Goal: Task Accomplishment & Management: Use online tool/utility

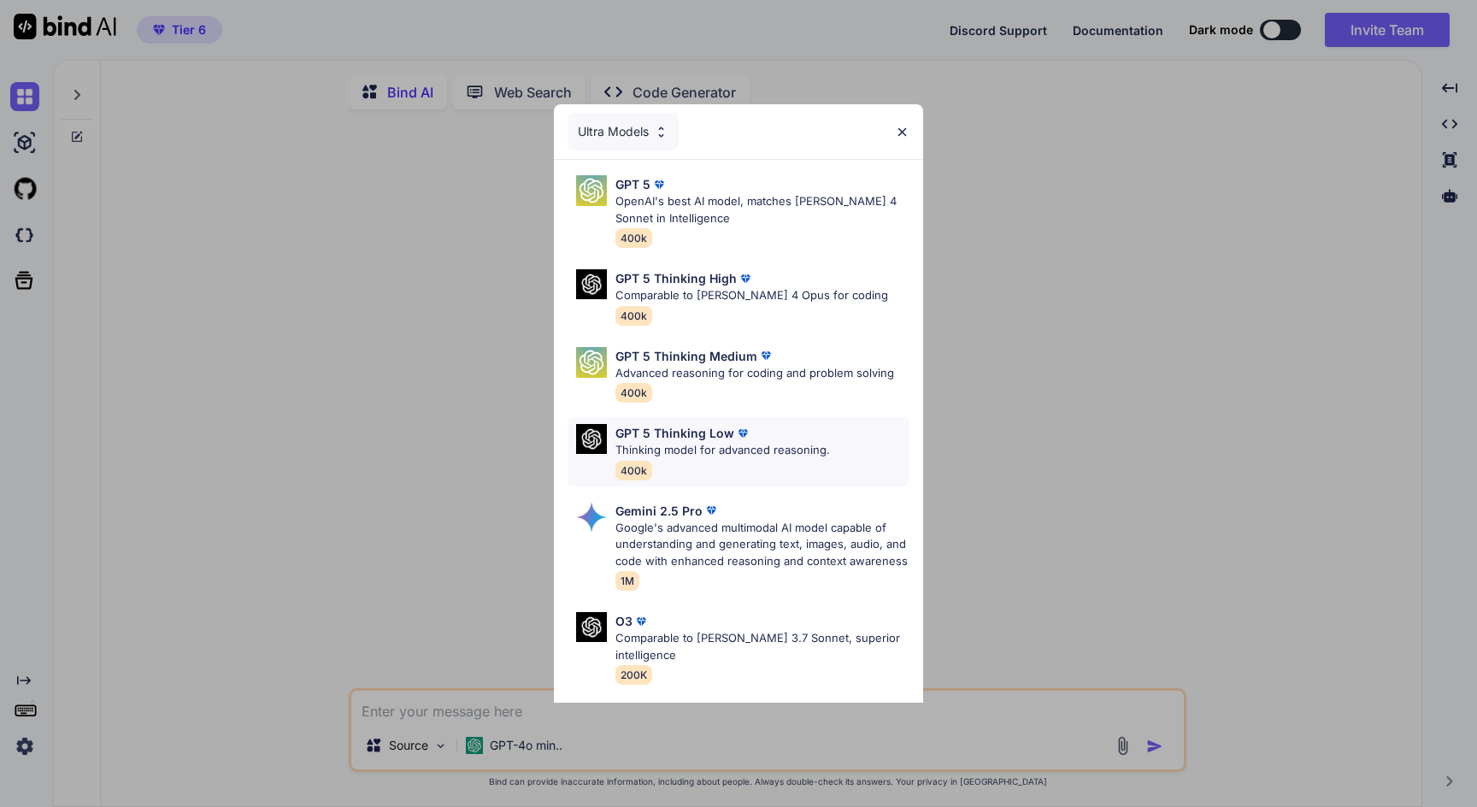
type textarea "x"
click at [905, 128] on img at bounding box center [902, 132] width 15 height 15
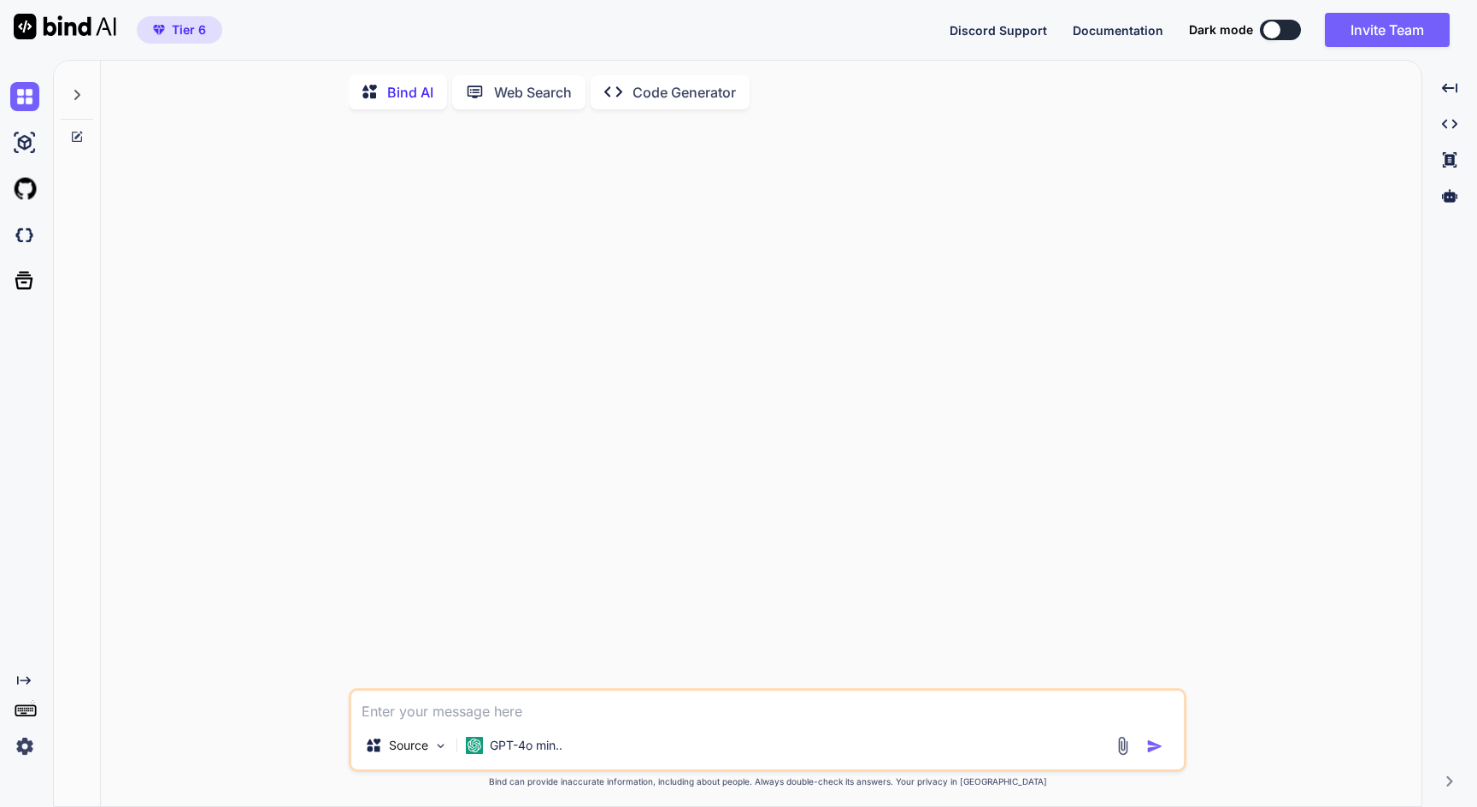
click at [357, 439] on div at bounding box center [769, 405] width 834 height 565
click at [26, 713] on rect at bounding box center [24, 714] width 6 height 2
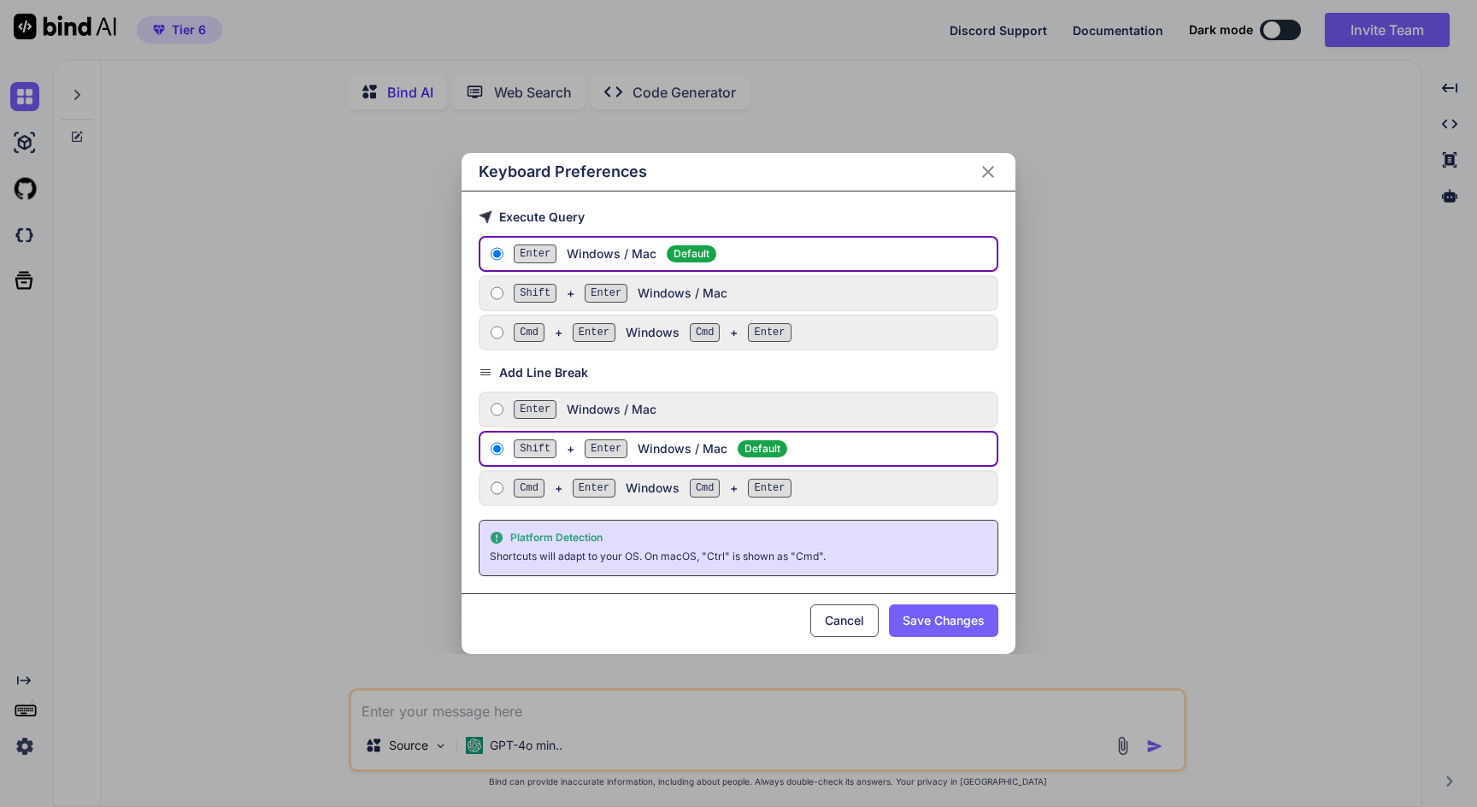
click at [986, 171] on icon "Close" at bounding box center [988, 172] width 21 height 21
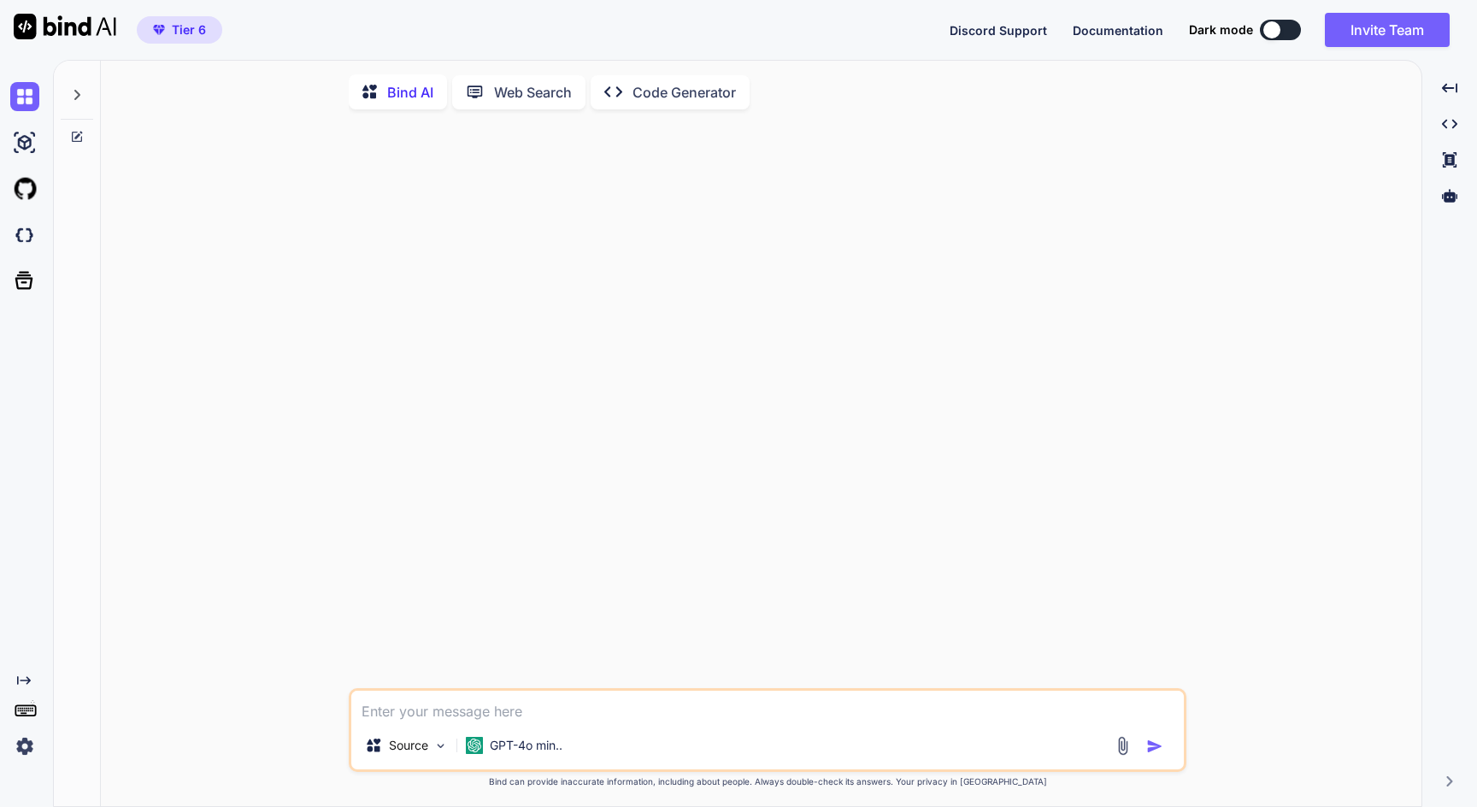
click at [25, 739] on img at bounding box center [24, 746] width 29 height 29
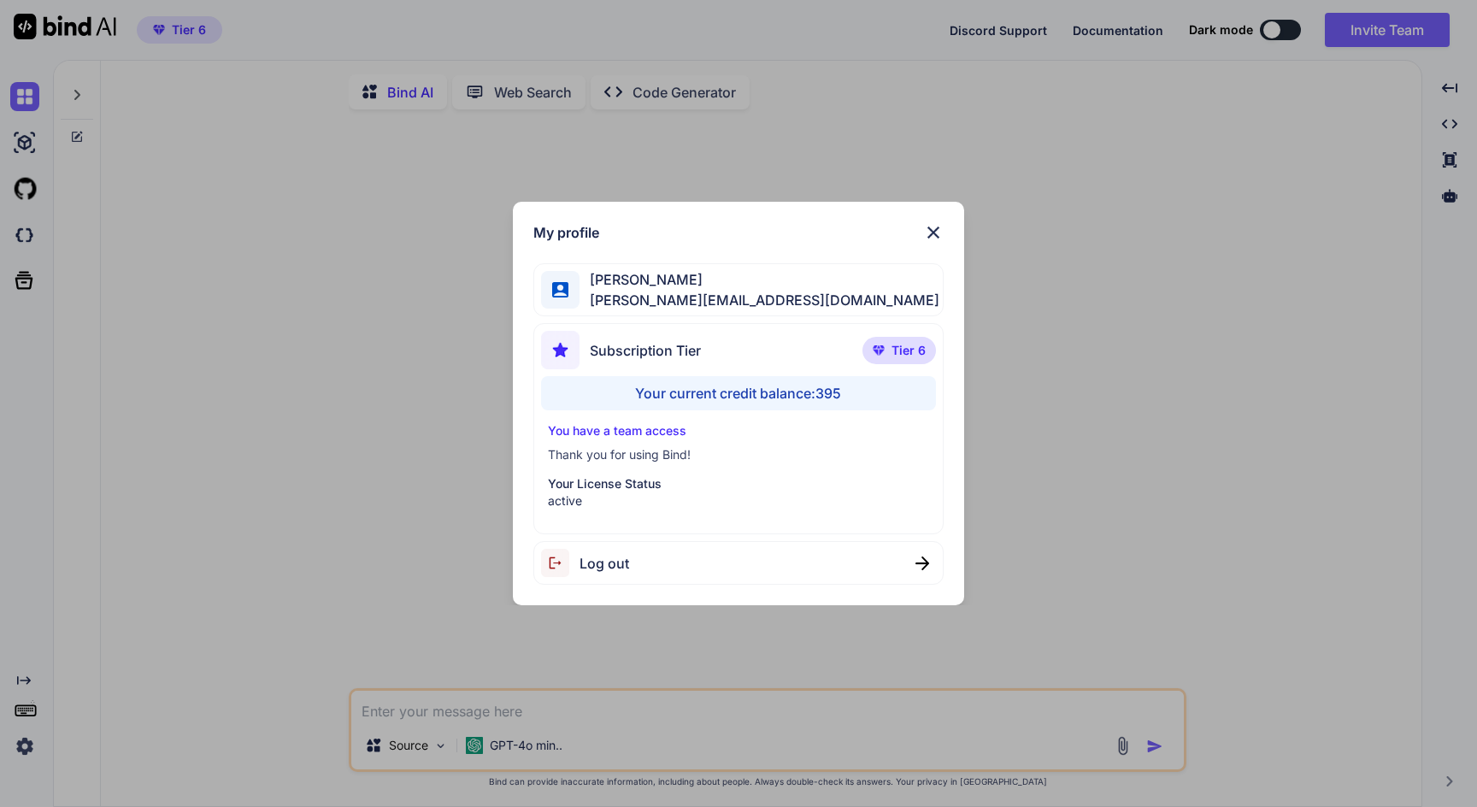
click at [689, 395] on div "Your current credit balance: 395" at bounding box center [738, 393] width 395 height 34
click at [651, 425] on p "You have a team access" at bounding box center [738, 430] width 381 height 17
click at [645, 433] on p "You have a team access" at bounding box center [738, 430] width 381 height 17
click at [933, 230] on img at bounding box center [933, 232] width 21 height 21
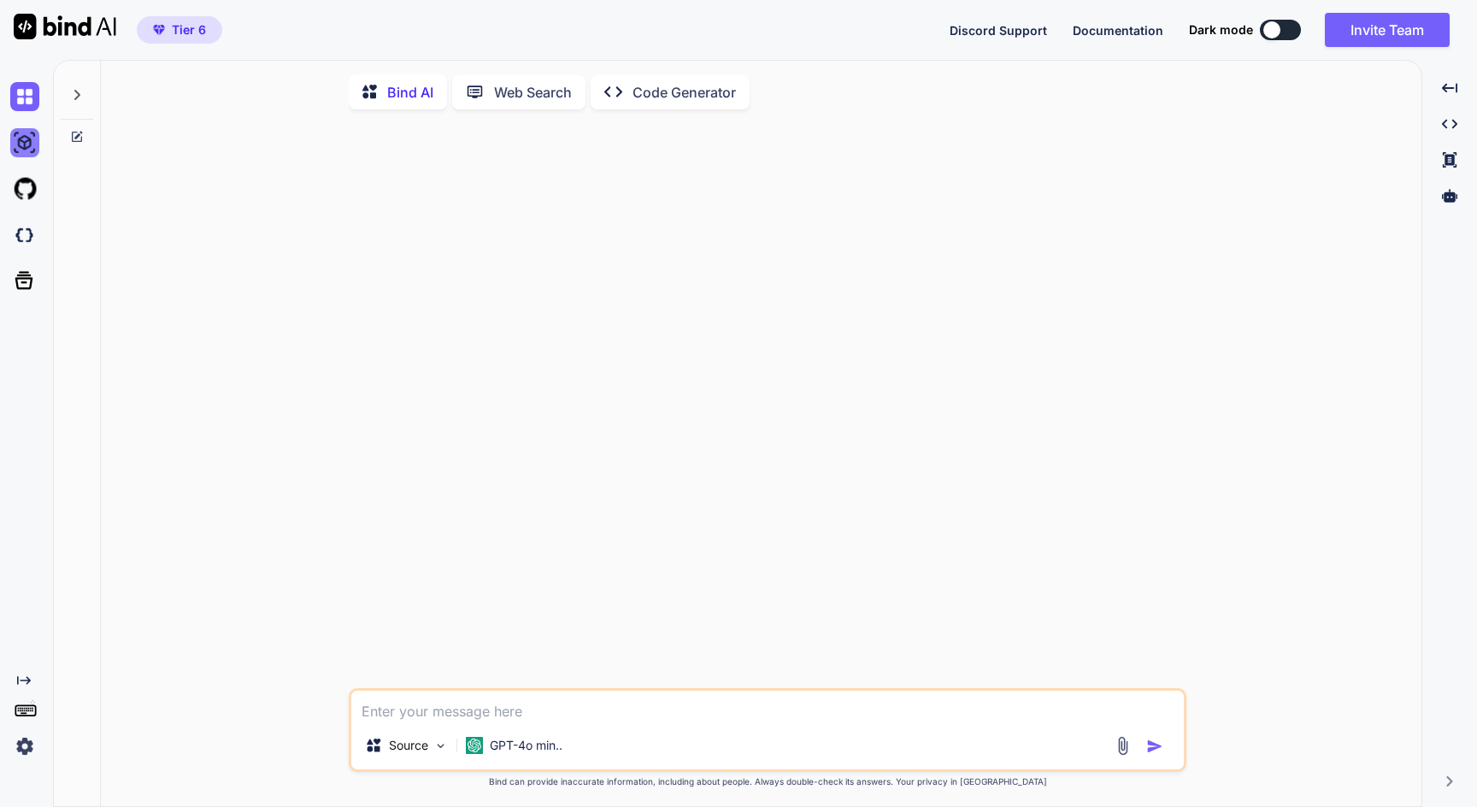
click at [21, 138] on img at bounding box center [24, 142] width 29 height 29
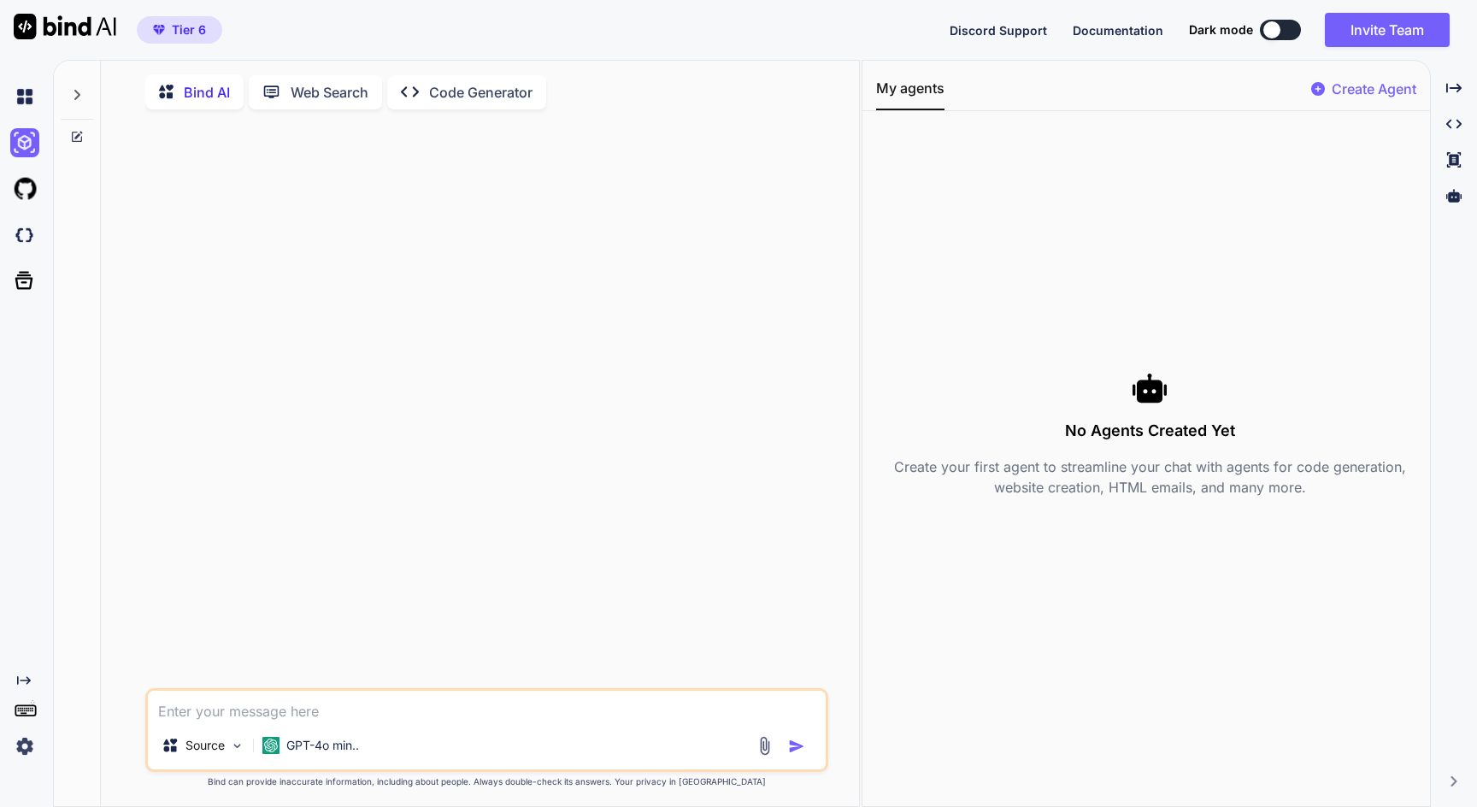
click at [70, 94] on icon at bounding box center [77, 95] width 14 height 14
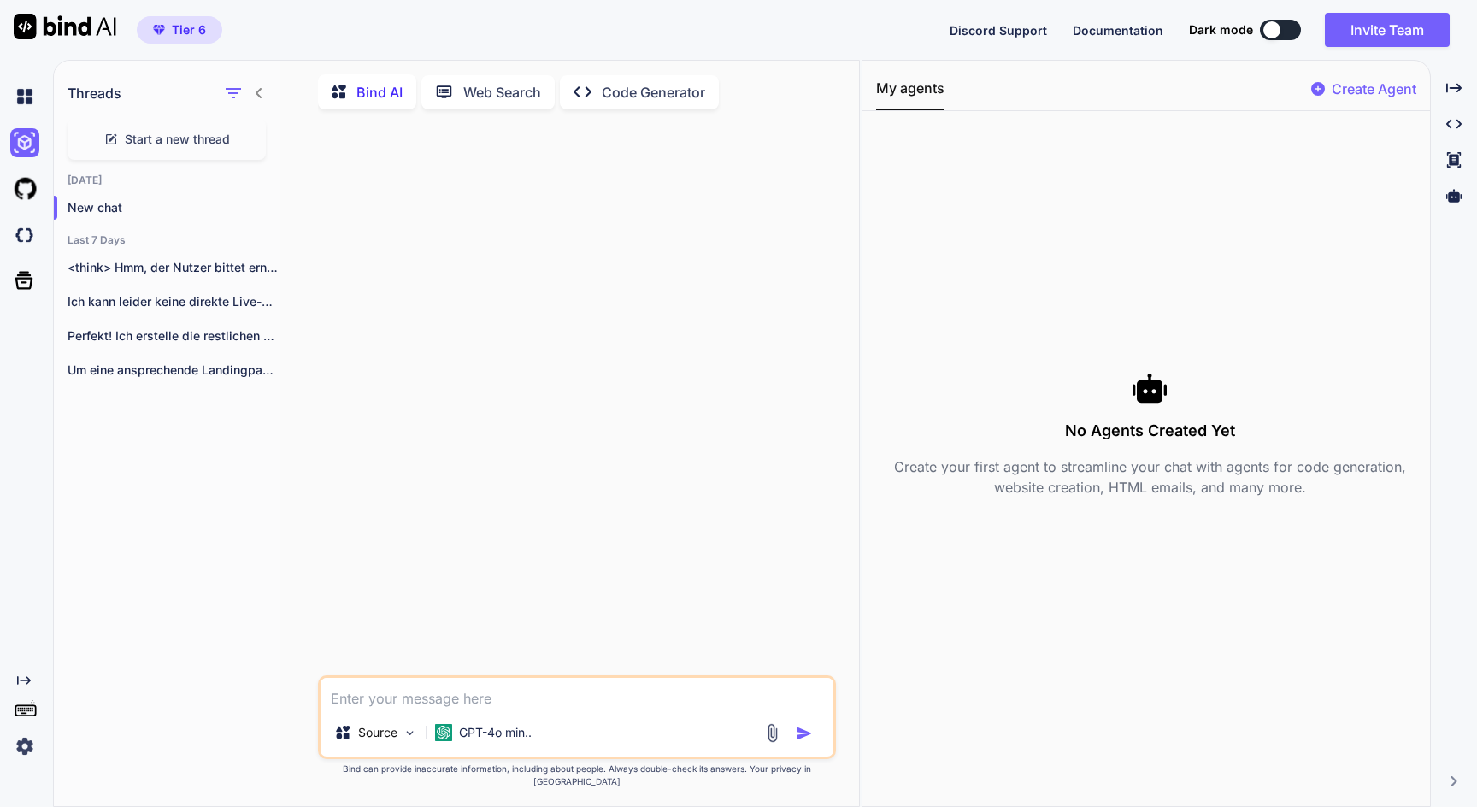
click at [259, 92] on icon at bounding box center [259, 93] width 14 height 14
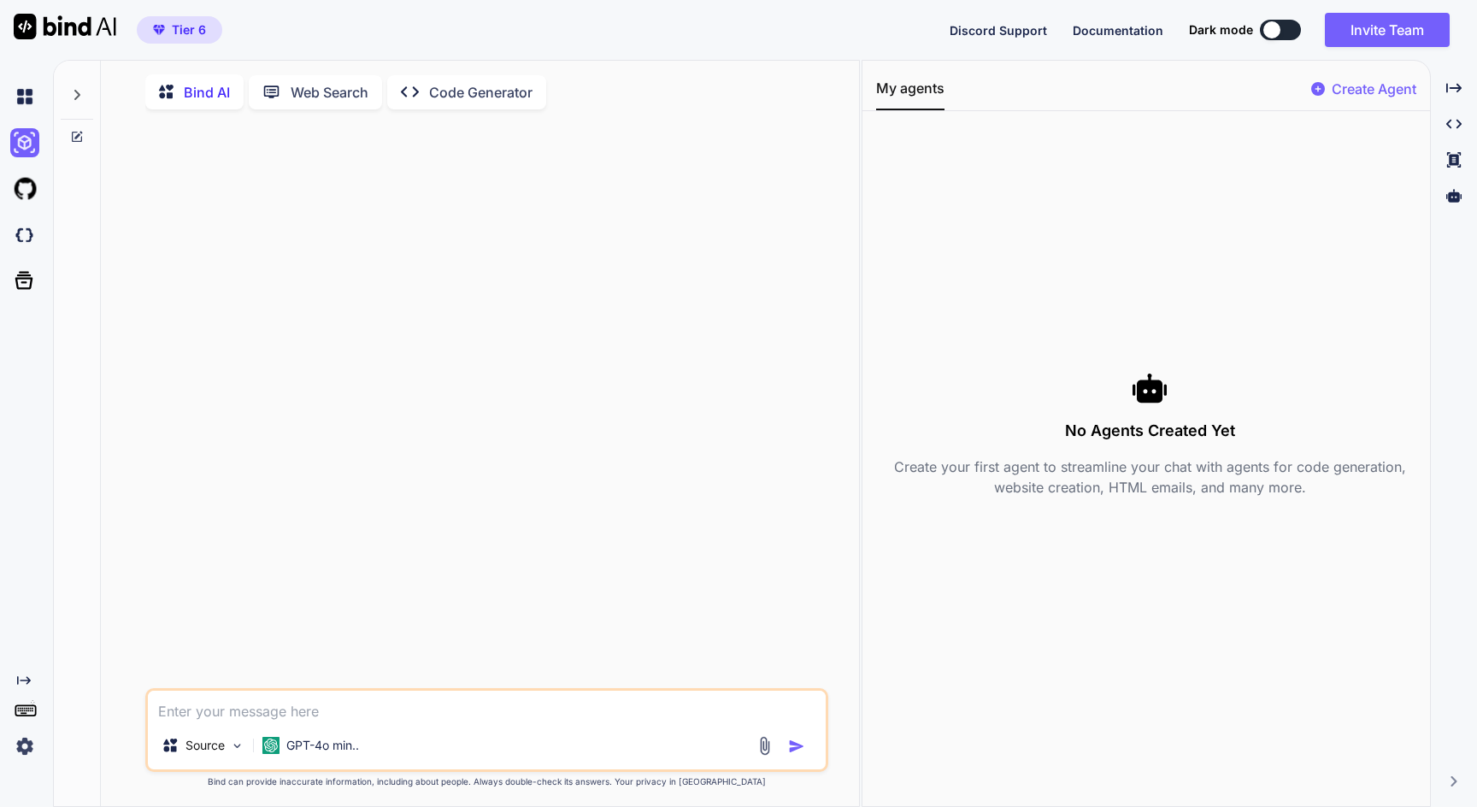
click at [25, 673] on div "Created with Pixso." at bounding box center [23, 417] width 46 height 687
click at [25, 680] on icon at bounding box center [24, 680] width 14 height 9
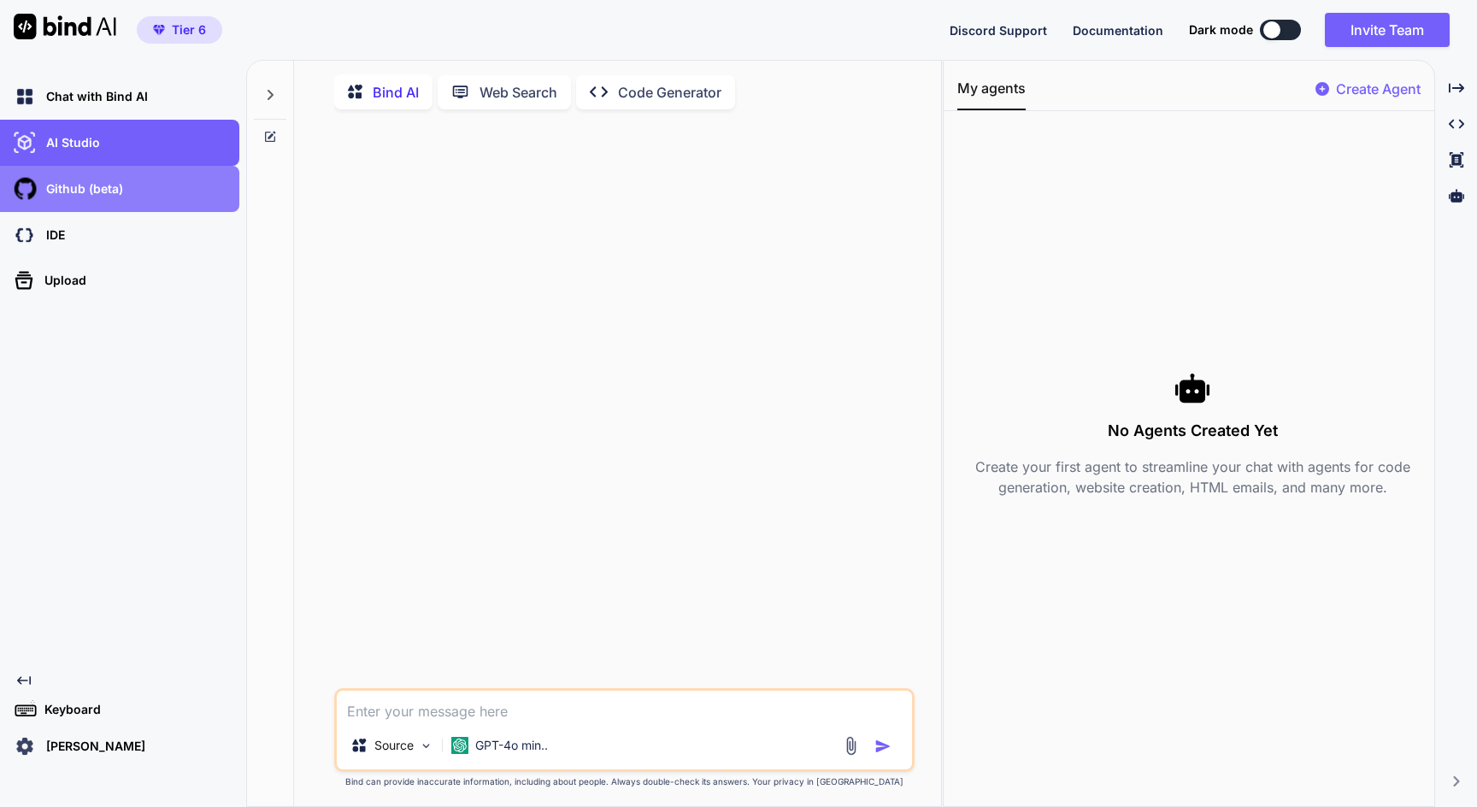
click at [101, 190] on p "Github (beta)" at bounding box center [81, 188] width 84 height 17
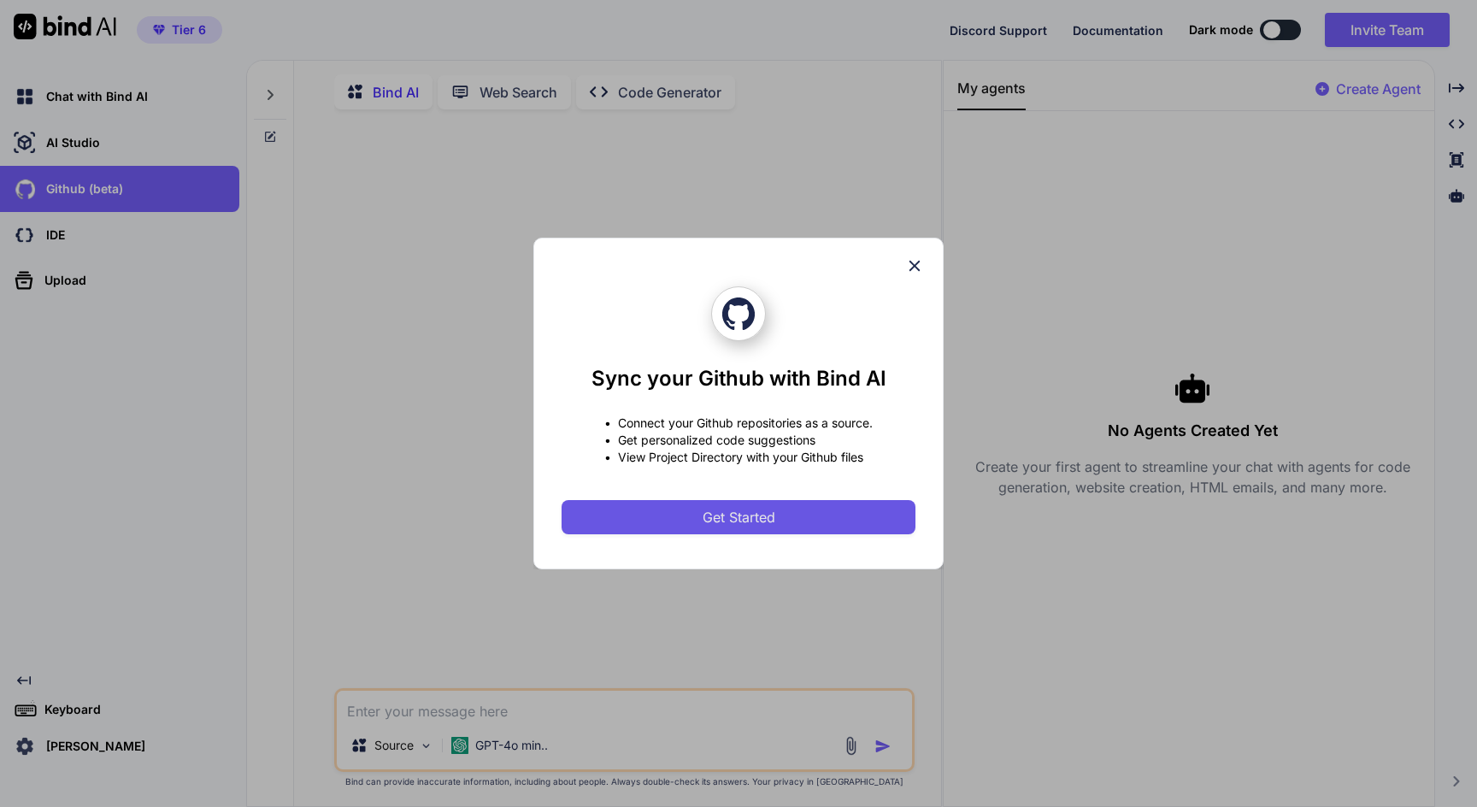
click at [739, 522] on span "Get Started" at bounding box center [739, 517] width 73 height 21
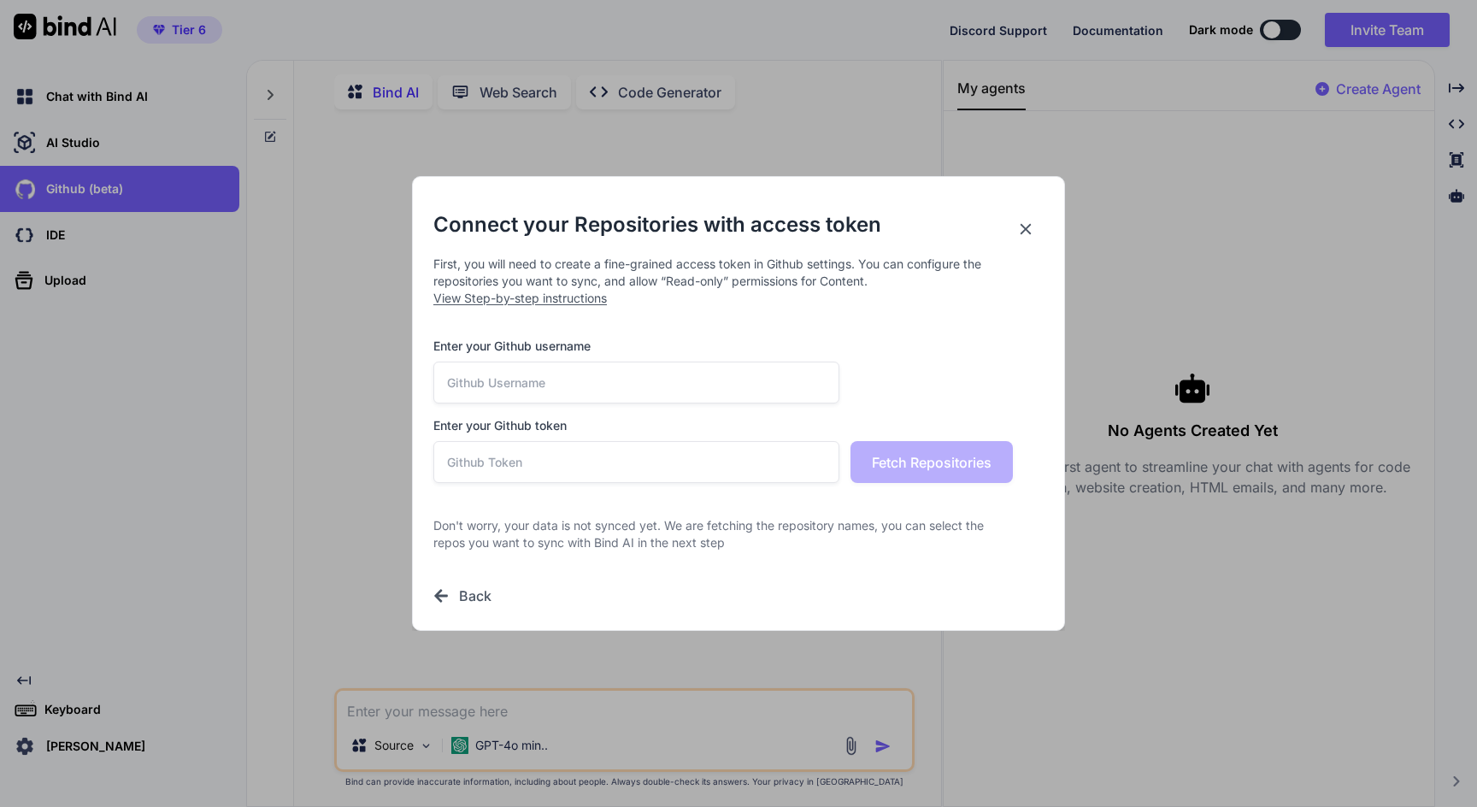
click at [614, 388] on input "text" at bounding box center [636, 383] width 406 height 42
click at [547, 297] on span "View Step-by-step instructions" at bounding box center [520, 298] width 174 height 15
click at [588, 390] on input "text" at bounding box center [636, 383] width 406 height 42
type input "jaegermediagroup"
click at [591, 462] on input "text" at bounding box center [636, 462] width 406 height 42
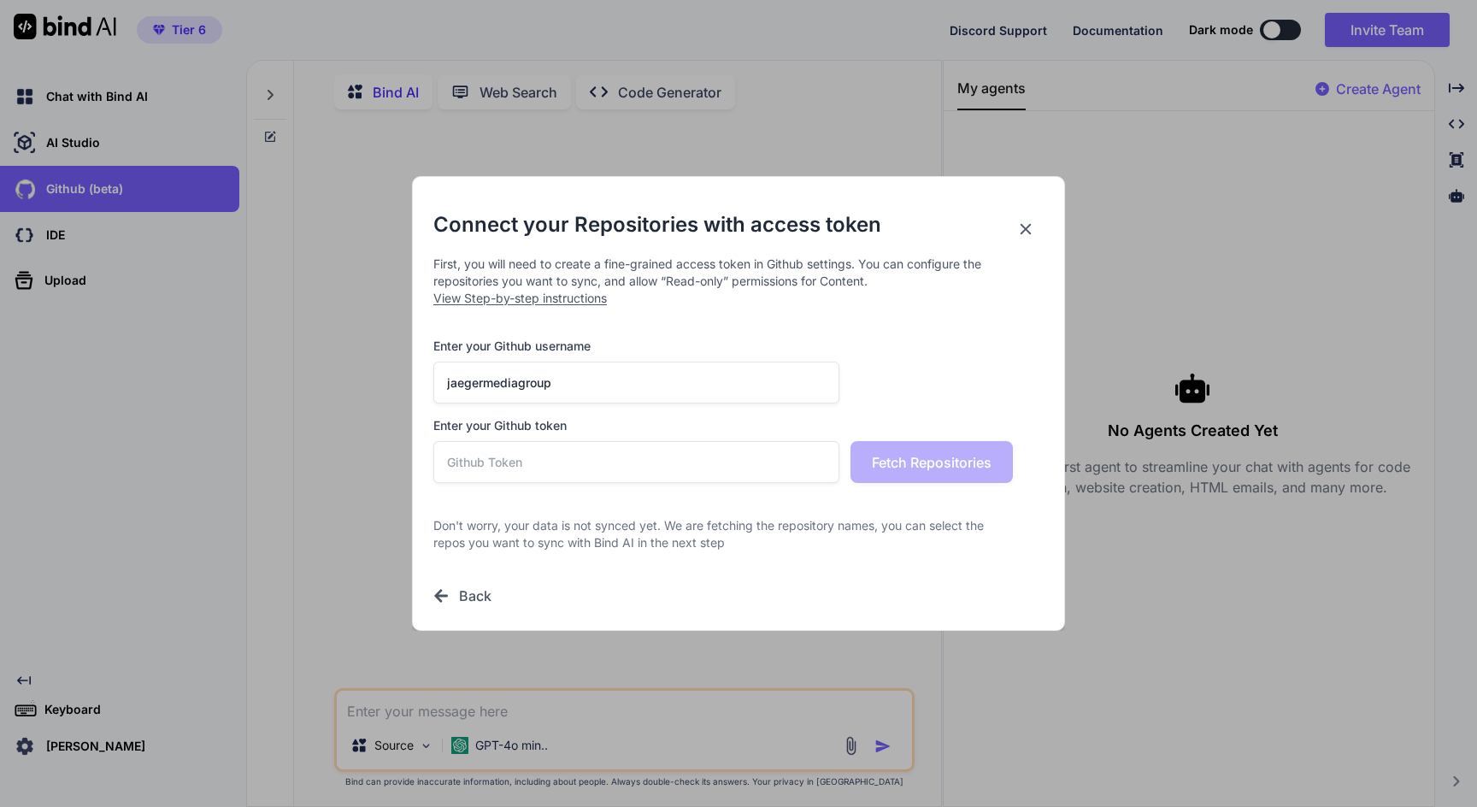
paste input "github_pat_11BVCTXEY03TXWPZIbckur_mNs2kllD4jlNdRIcvgO1zxNFc9NYJrK2oK9xq37x2Lo44…"
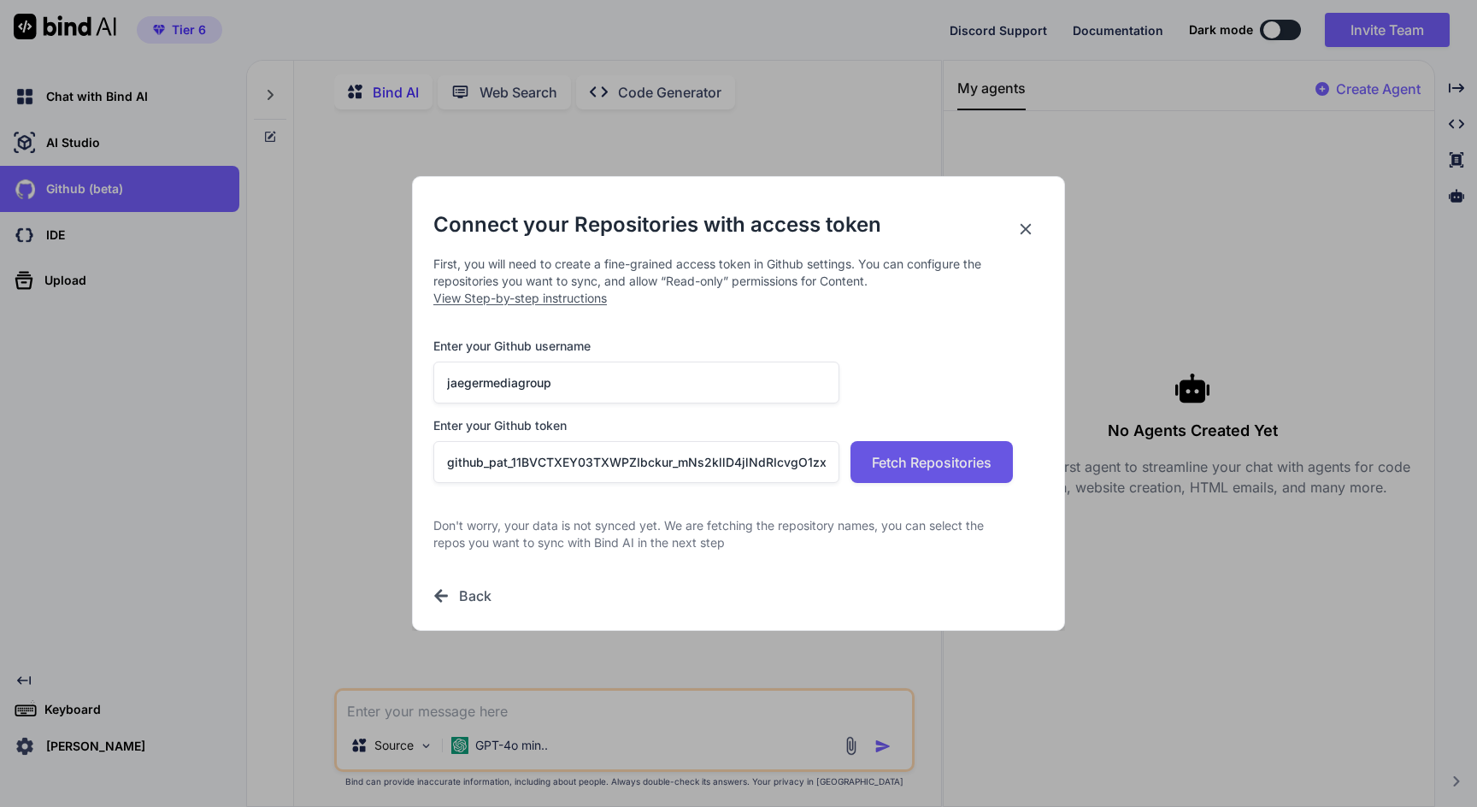
type input "github_pat_11BVCTXEY03TXWPZIbckur_mNs2kllD4jlNdRIcvgO1zxNFc9NYJrK2oK9xq37x2Lo44…"
click at [921, 468] on span "Fetch Repositories" at bounding box center [932, 462] width 120 height 21
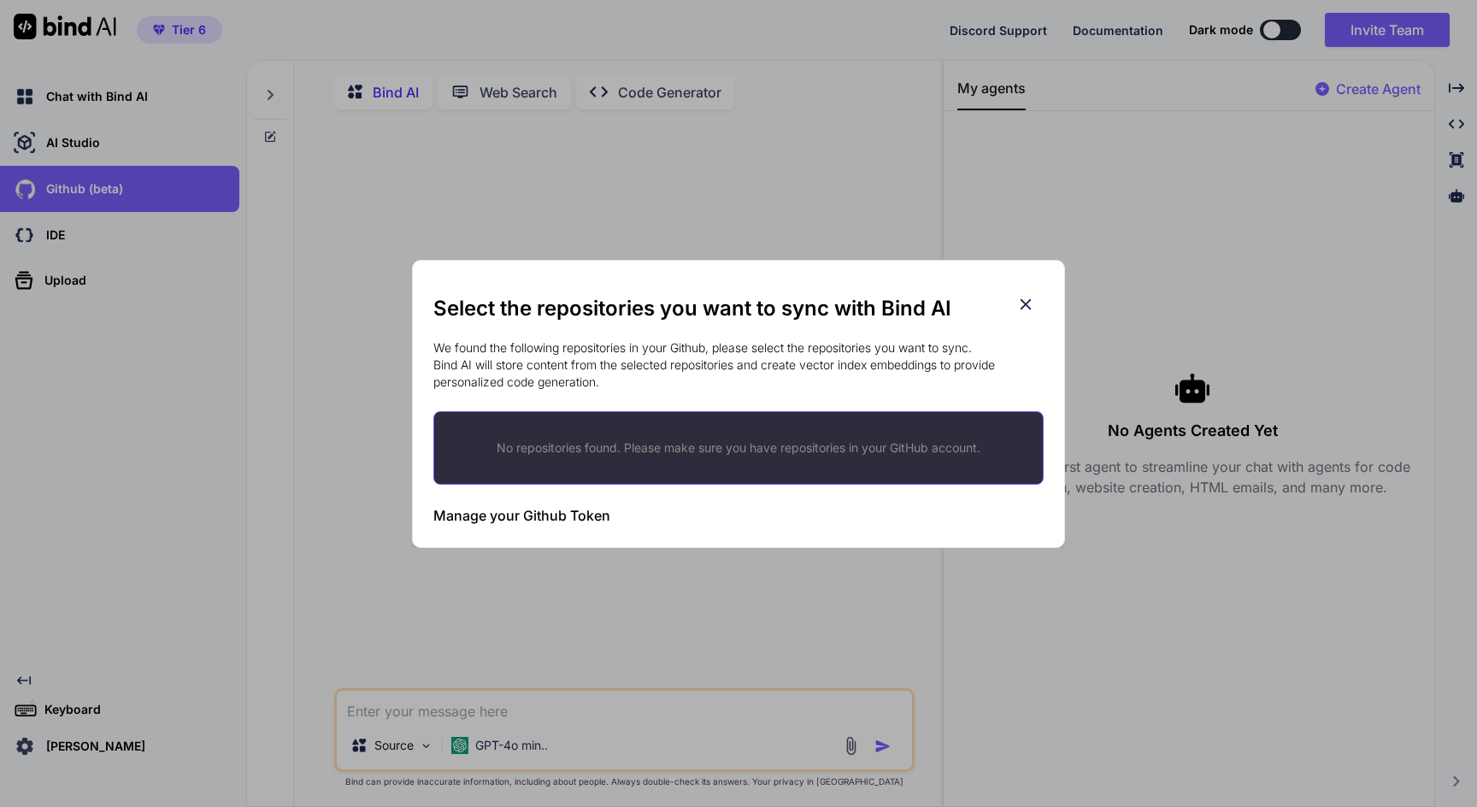
click at [685, 456] on p "No repositories found. Please make sure you have repositories in your GitHub ac…" at bounding box center [739, 447] width 554 height 17
click at [697, 446] on p "No repositories found. Please make sure you have repositories in your GitHub ac…" at bounding box center [739, 447] width 554 height 17
click at [610, 442] on p "No repositories found. Please make sure you have repositories in your GitHub ac…" at bounding box center [739, 447] width 554 height 17
click at [568, 512] on h3 "Manage your Github Token" at bounding box center [521, 515] width 177 height 21
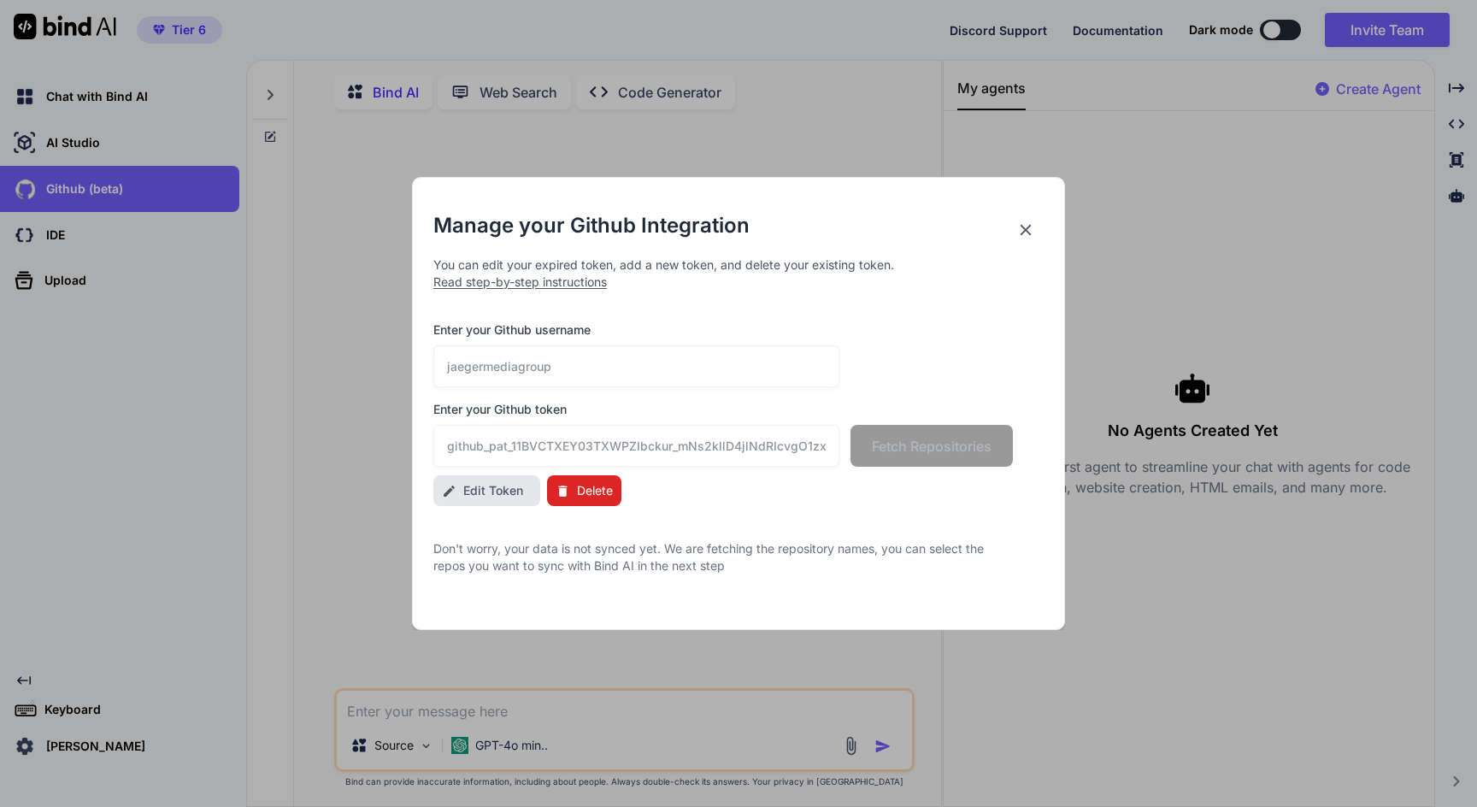
click at [1029, 231] on icon at bounding box center [1025, 230] width 19 height 19
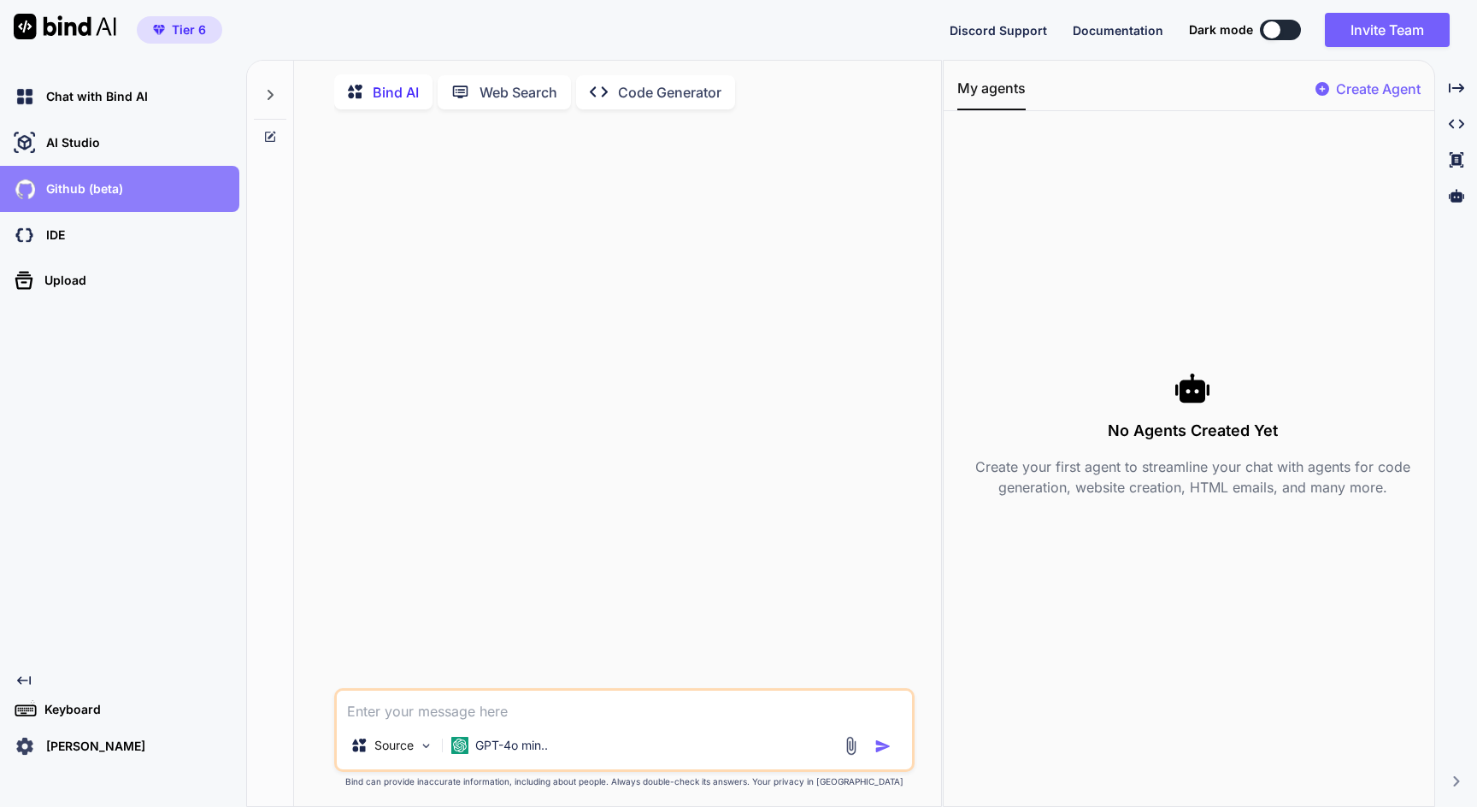
click at [121, 203] on div "Github (beta)" at bounding box center [119, 189] width 239 height 46
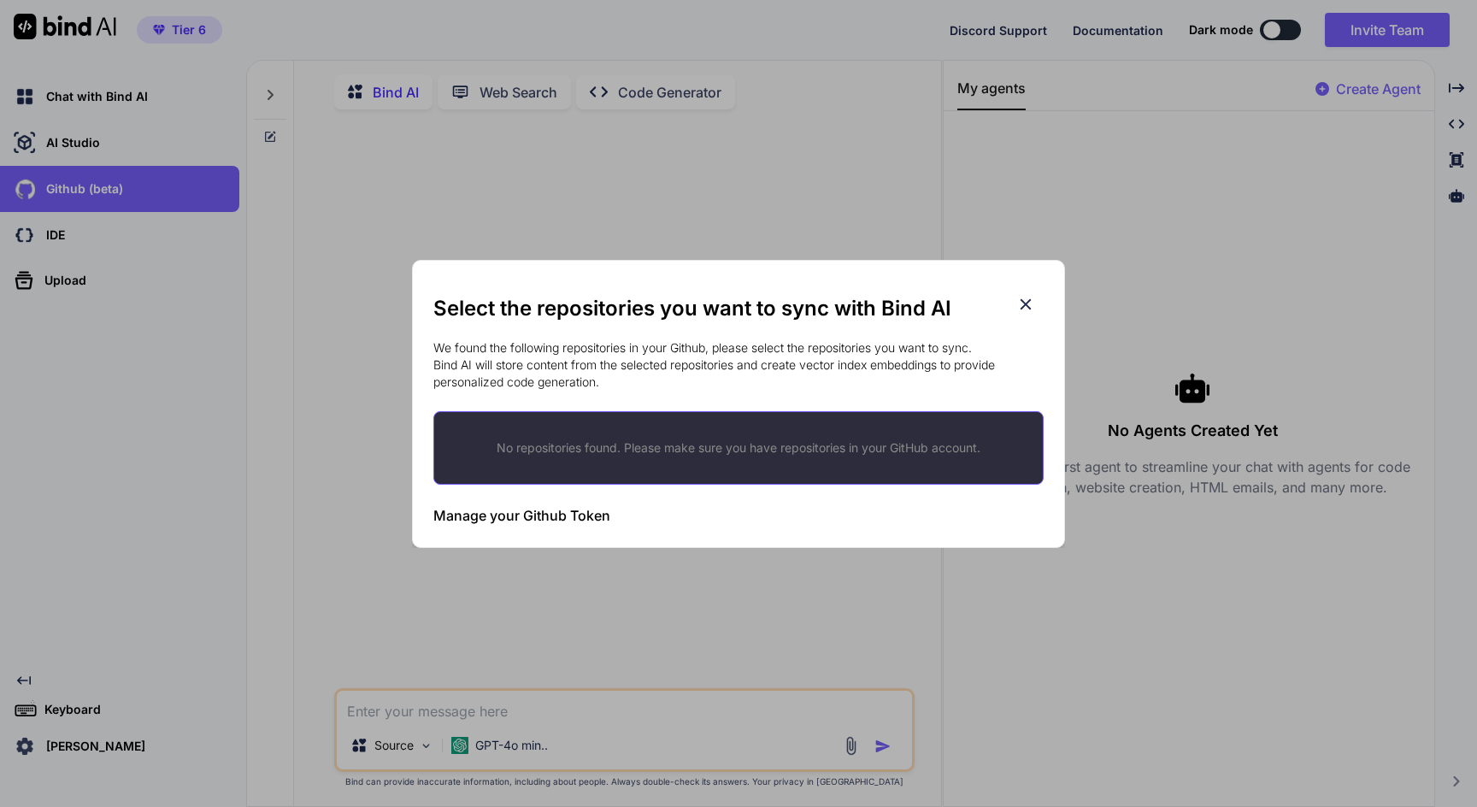
click at [517, 446] on p "No repositories found. Please make sure you have repositories in your GitHub ac…" at bounding box center [739, 447] width 554 height 17
click at [805, 378] on p "We found the following repositories in your Github, please select the repositor…" at bounding box center [738, 364] width 610 height 51
click at [574, 519] on h3 "Manage your Github Token" at bounding box center [521, 515] width 177 height 21
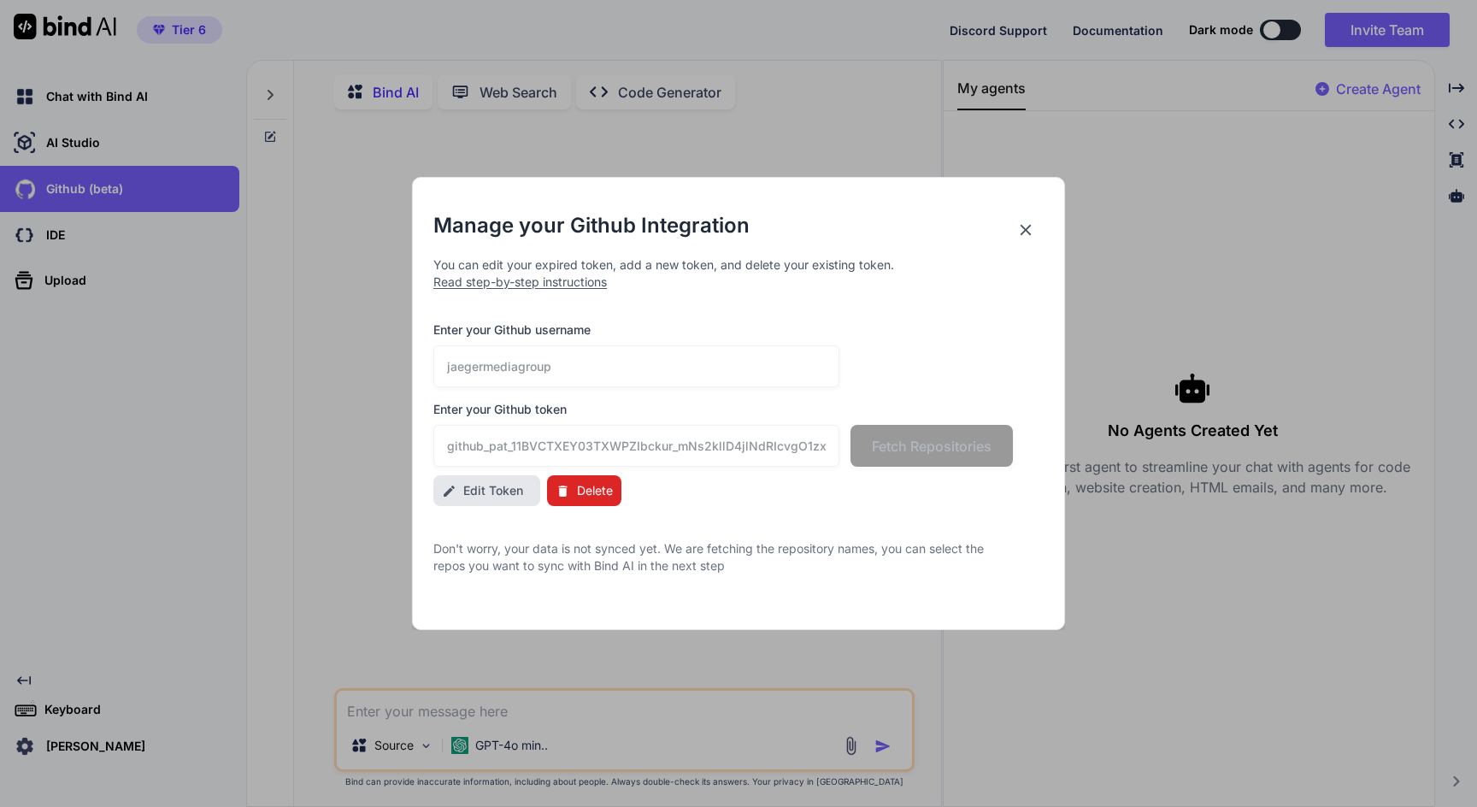
click at [497, 490] on span "Edit Token" at bounding box center [493, 490] width 60 height 17
click at [529, 450] on input "github_pat_11BVCTXEY03TXWPZIbckur_mNs2kllD4jlNdRIcvgO1zxNFc9NYJrK2oK9xq37x2Lo44…" at bounding box center [636, 446] width 406 height 42
paste input "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"
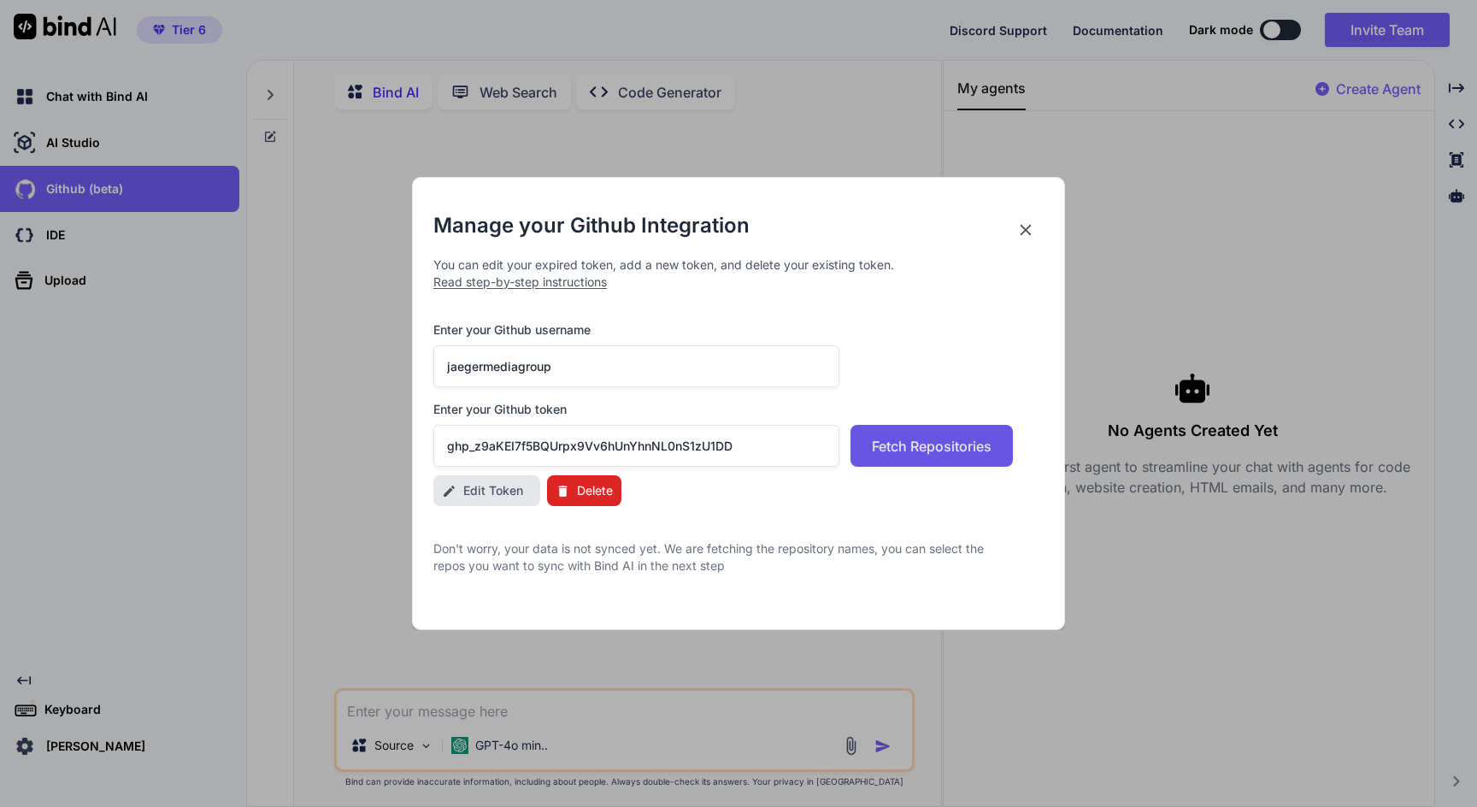
type input "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"
click at [923, 446] on span "Fetch Repositories" at bounding box center [932, 446] width 120 height 21
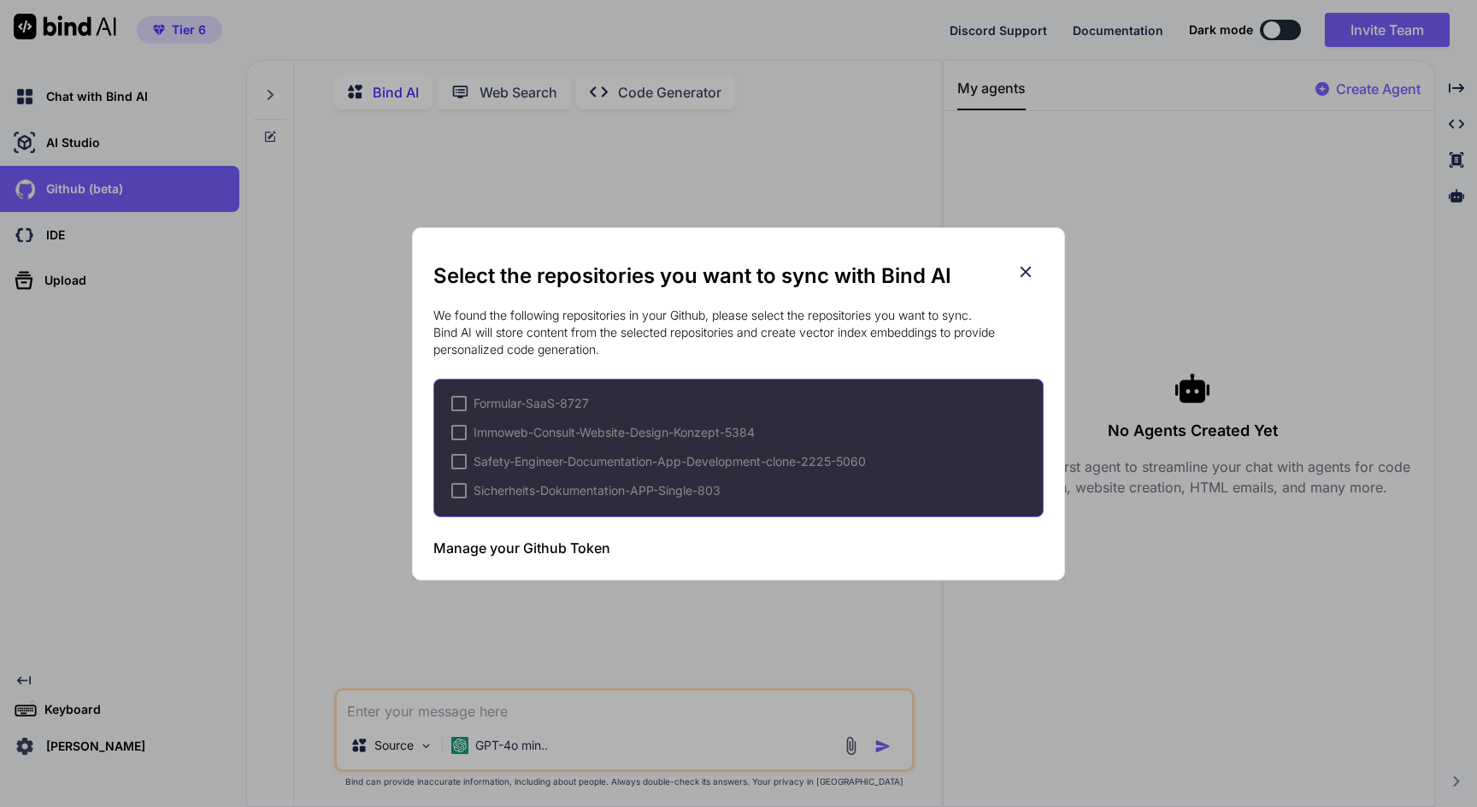
click at [460, 403] on div at bounding box center [458, 403] width 15 height 15
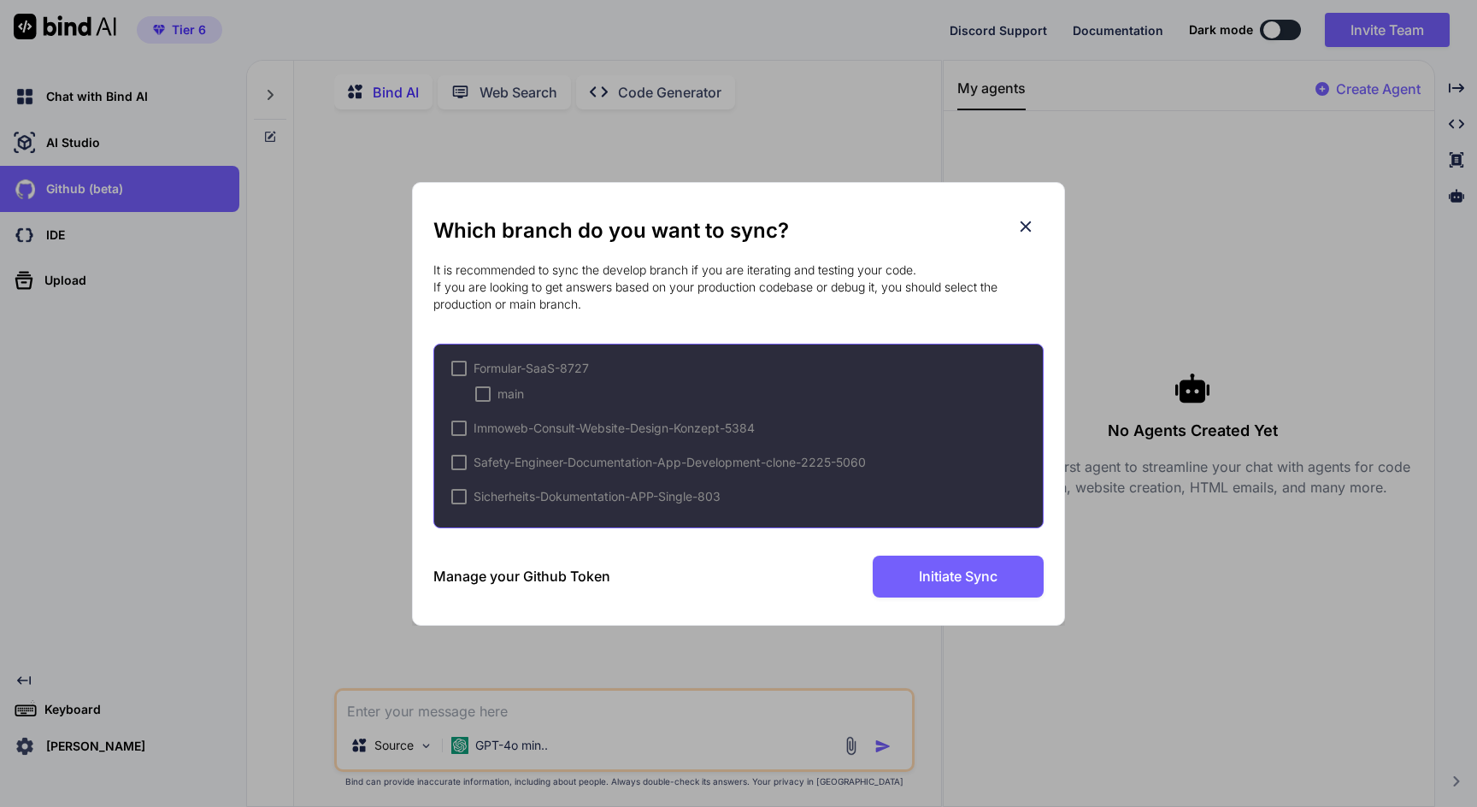
click at [456, 365] on div at bounding box center [458, 368] width 15 height 15
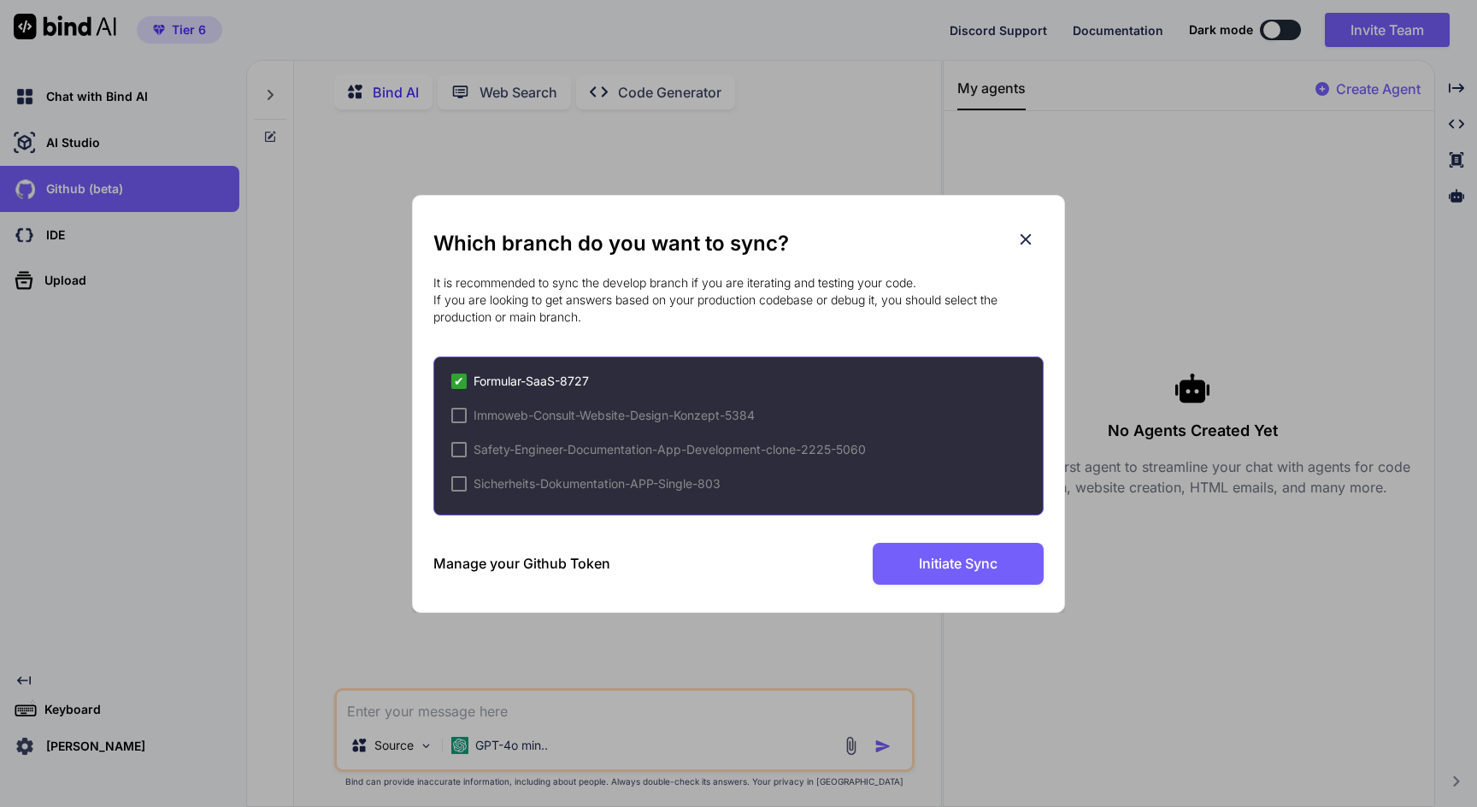
click at [457, 380] on span "✔" at bounding box center [459, 381] width 10 height 17
click at [457, 380] on div at bounding box center [458, 381] width 15 height 15
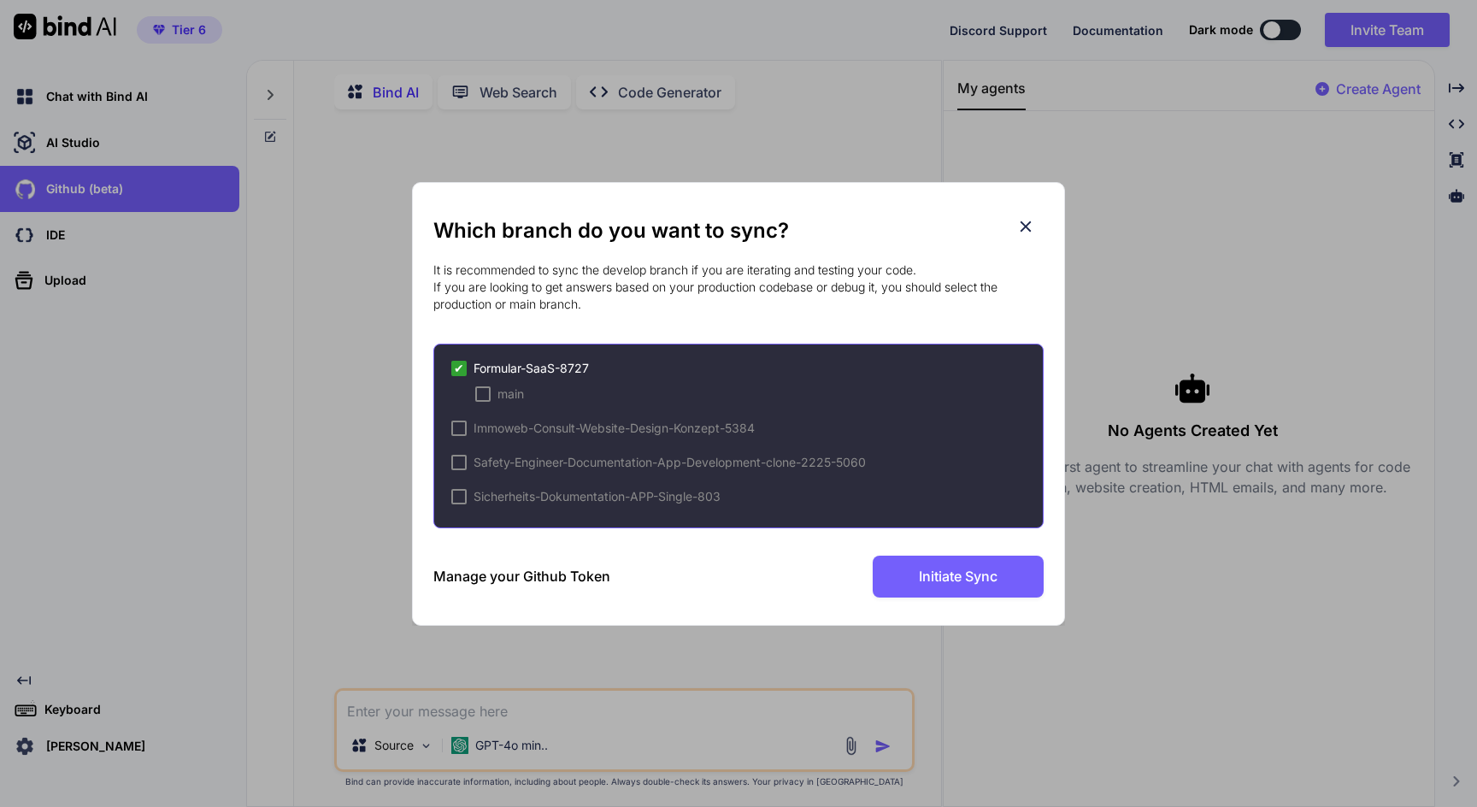
click at [480, 392] on div at bounding box center [482, 393] width 15 height 15
click at [927, 578] on span "Initiate Sync" at bounding box center [958, 576] width 79 height 21
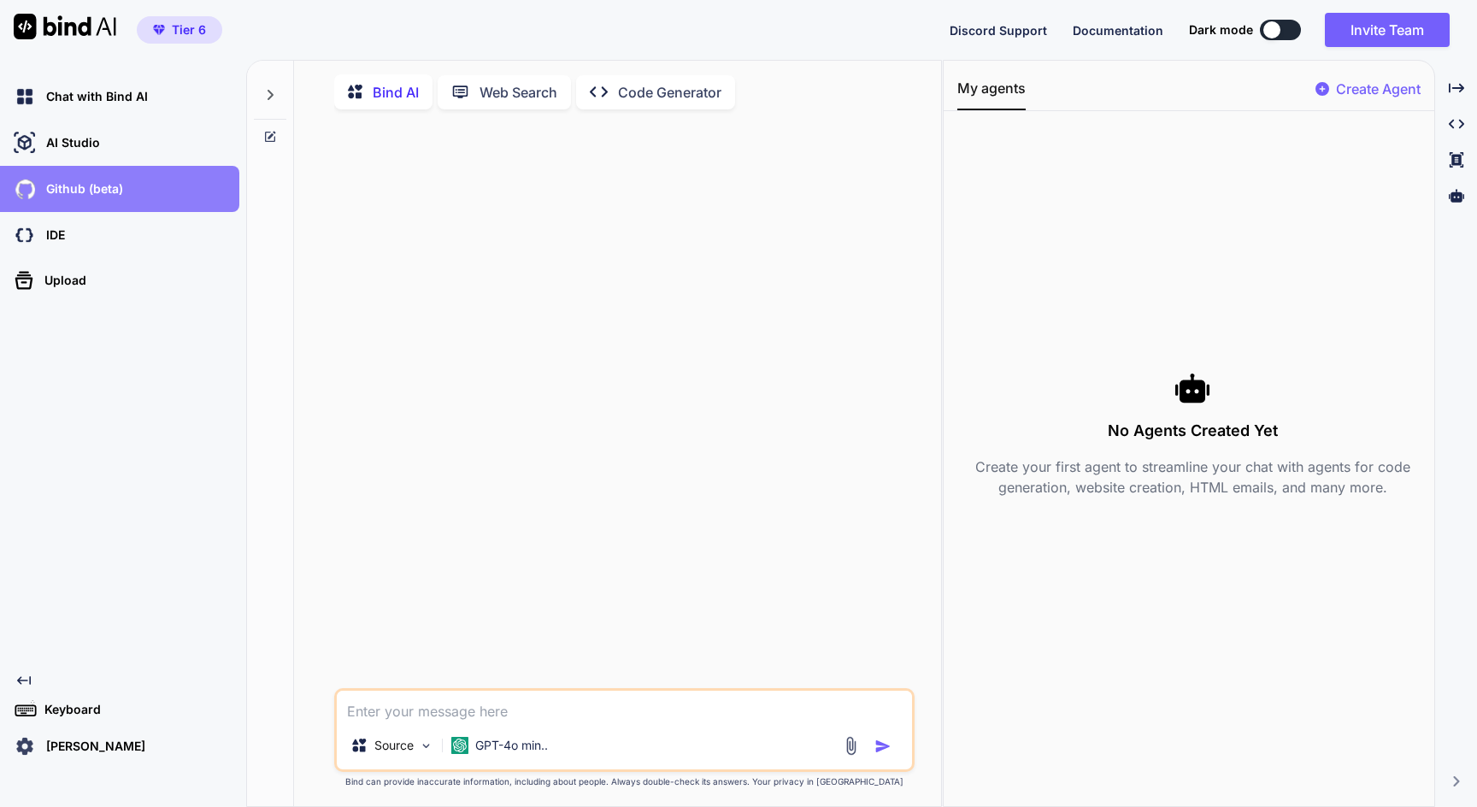
click at [103, 193] on p "Github (beta)" at bounding box center [81, 188] width 84 height 17
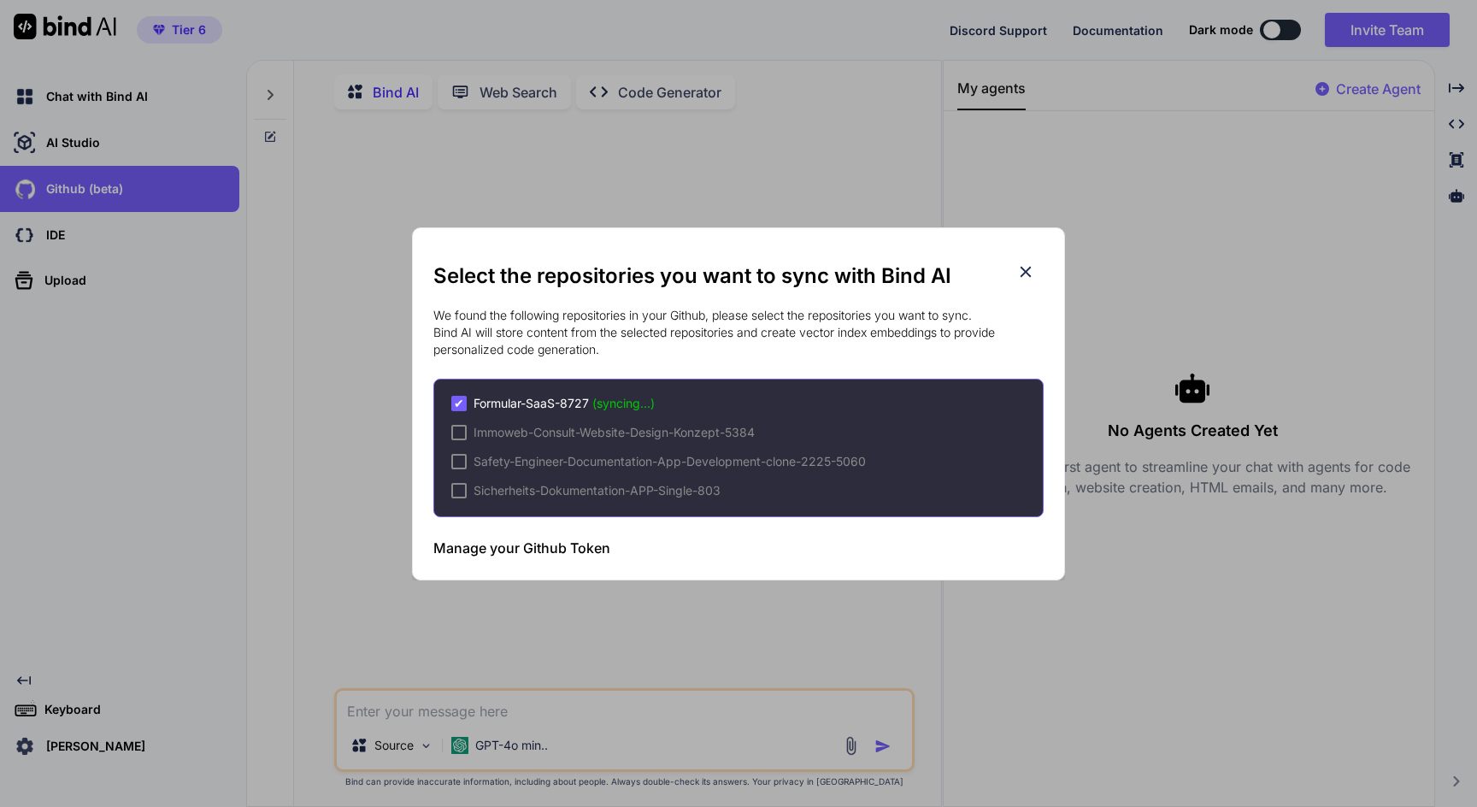
click at [1028, 270] on icon at bounding box center [1025, 271] width 19 height 19
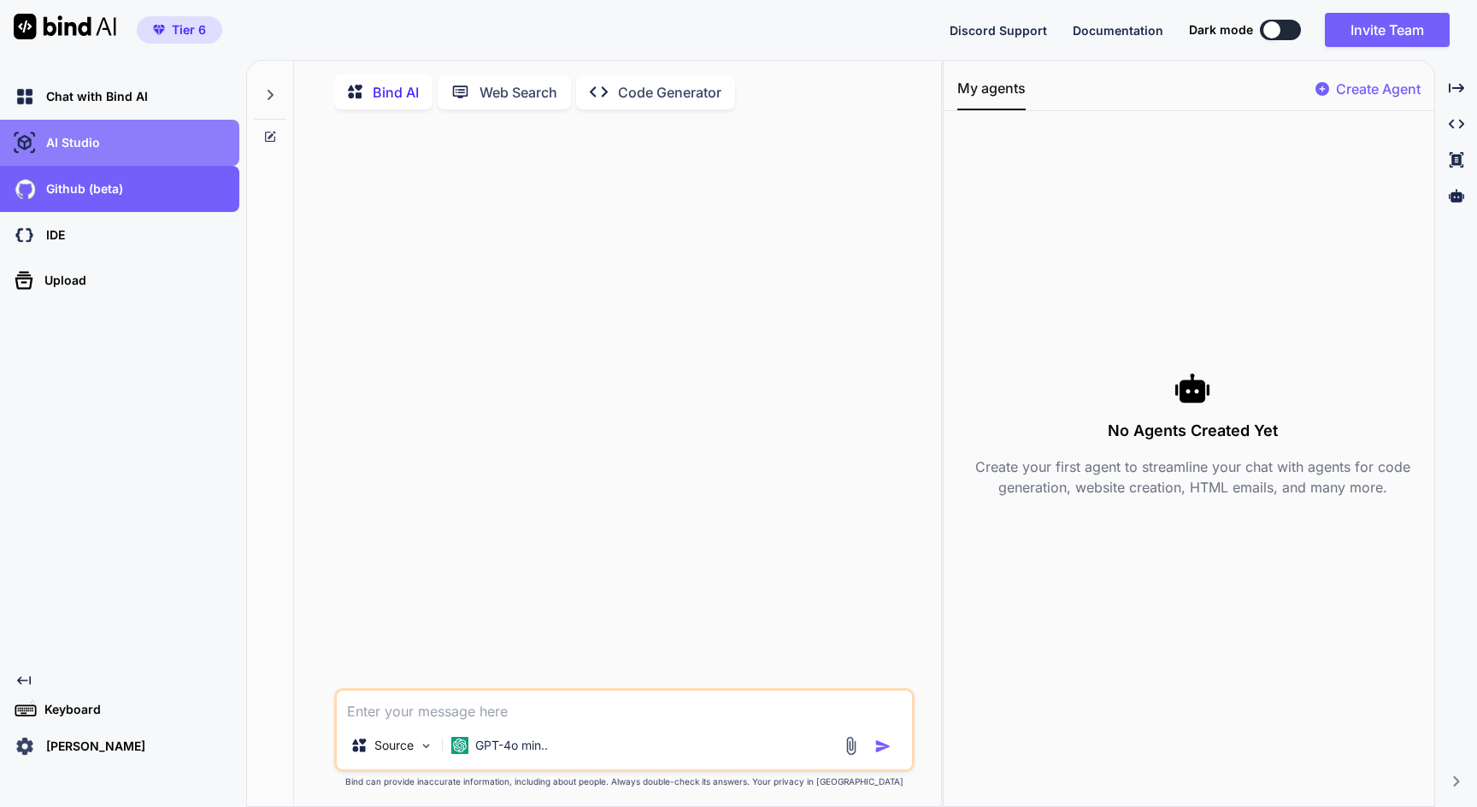
click at [106, 150] on div "AI Studio" at bounding box center [124, 142] width 229 height 29
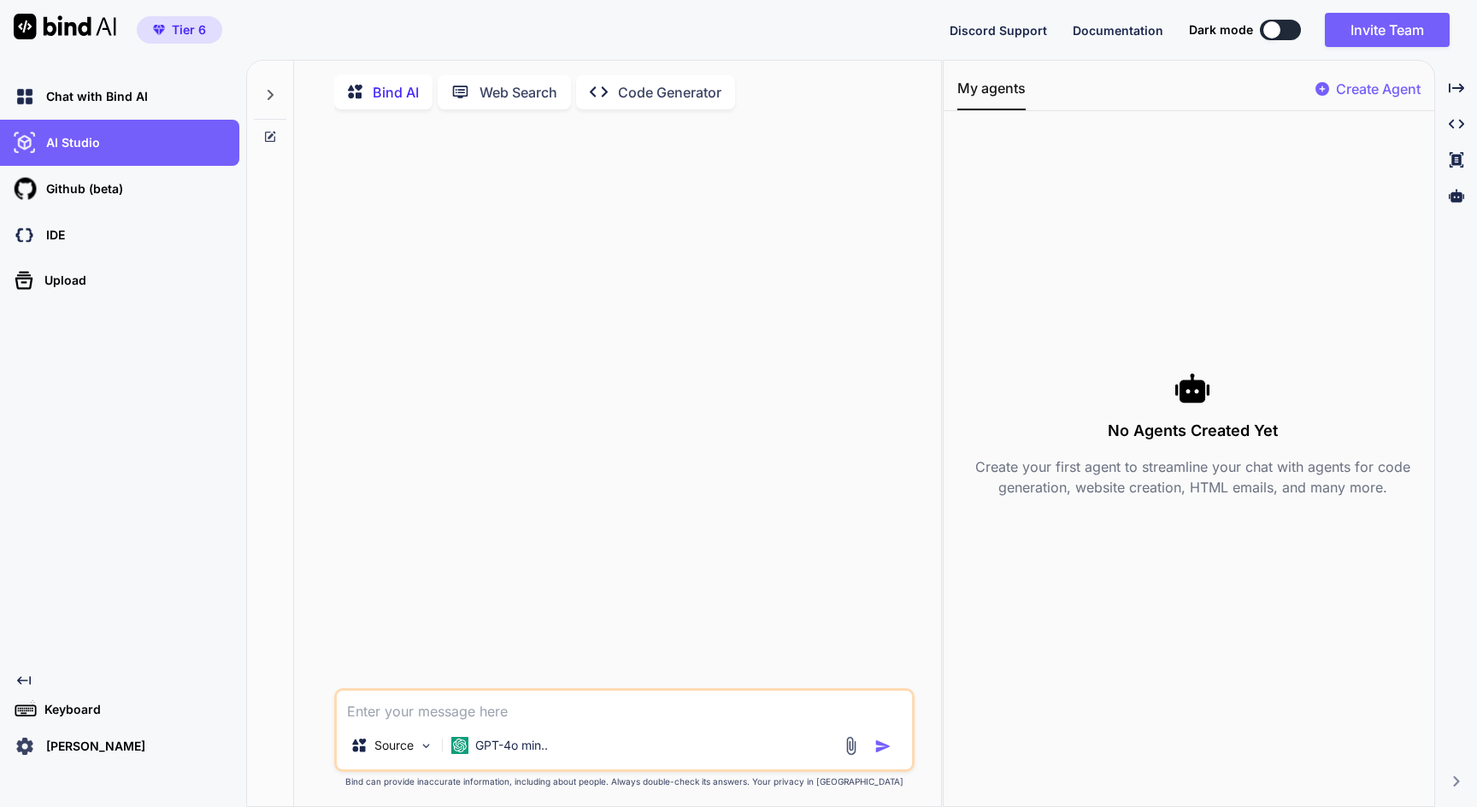
click at [369, 91] on icon at bounding box center [360, 91] width 25 height 21
click at [513, 100] on p "Web Search" at bounding box center [519, 92] width 78 height 21
click at [650, 98] on div "Created with Pixso. Code Generator" at bounding box center [655, 90] width 159 height 34
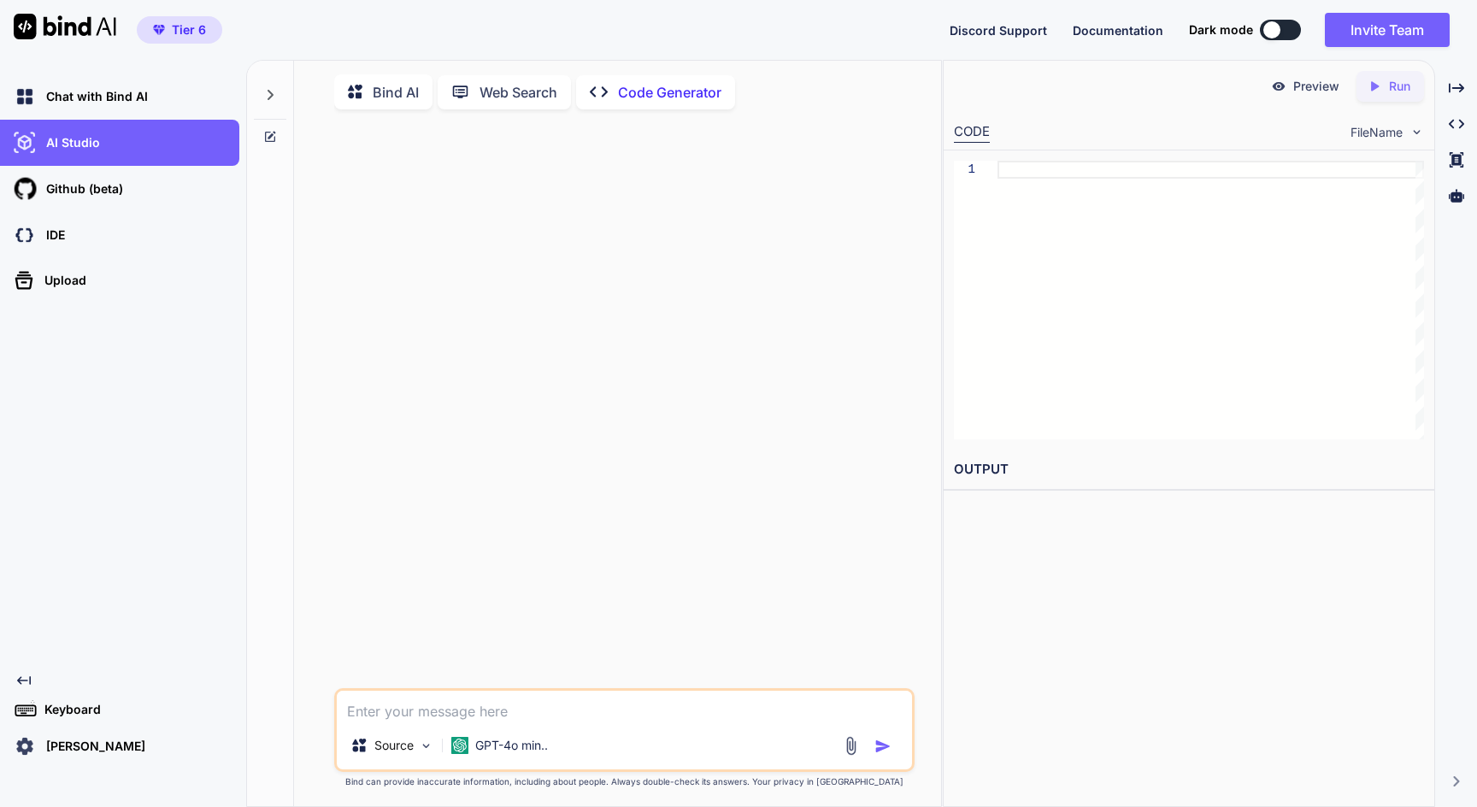
click at [376, 86] on p "Bind AI" at bounding box center [396, 92] width 46 height 21
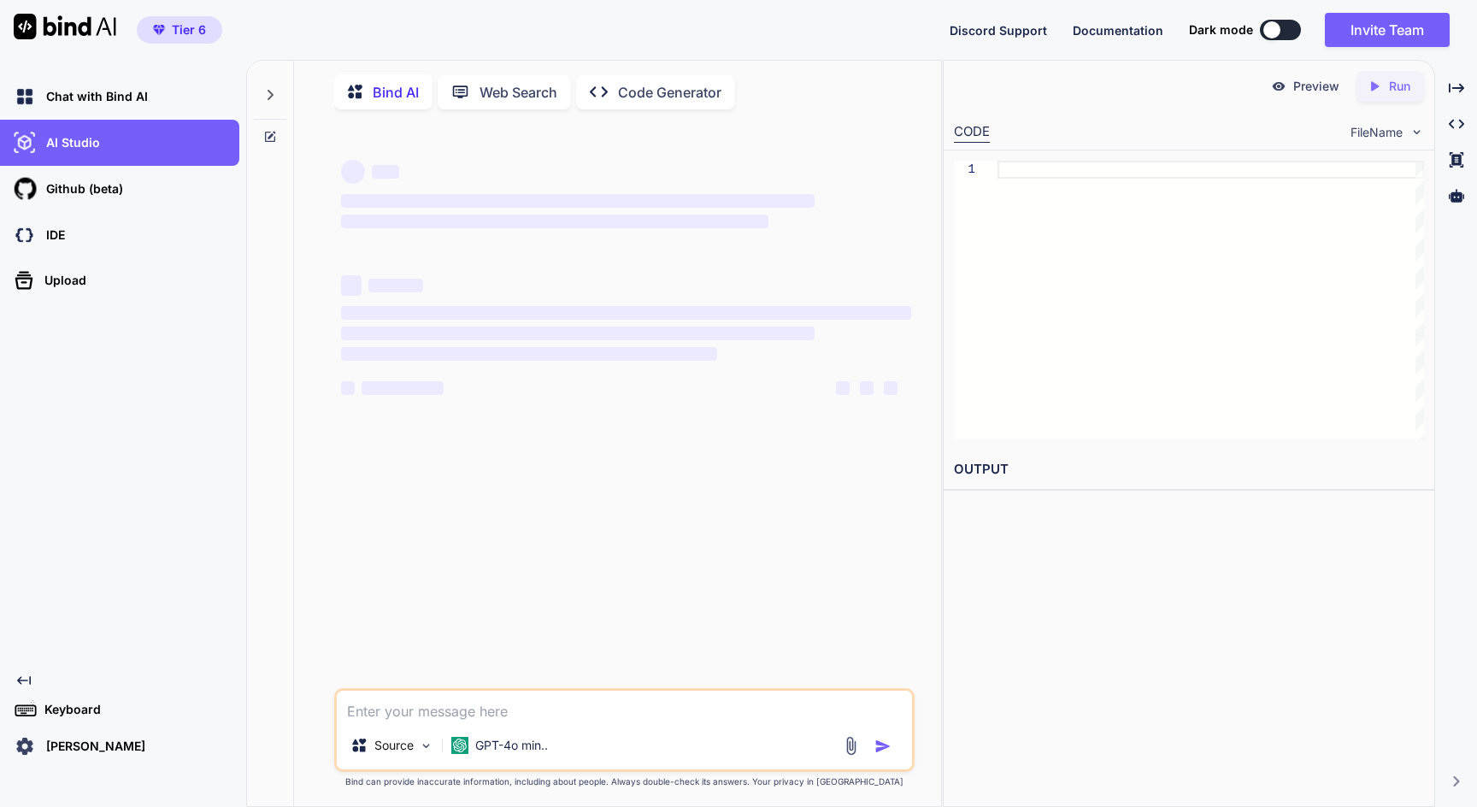
type textarea "x"
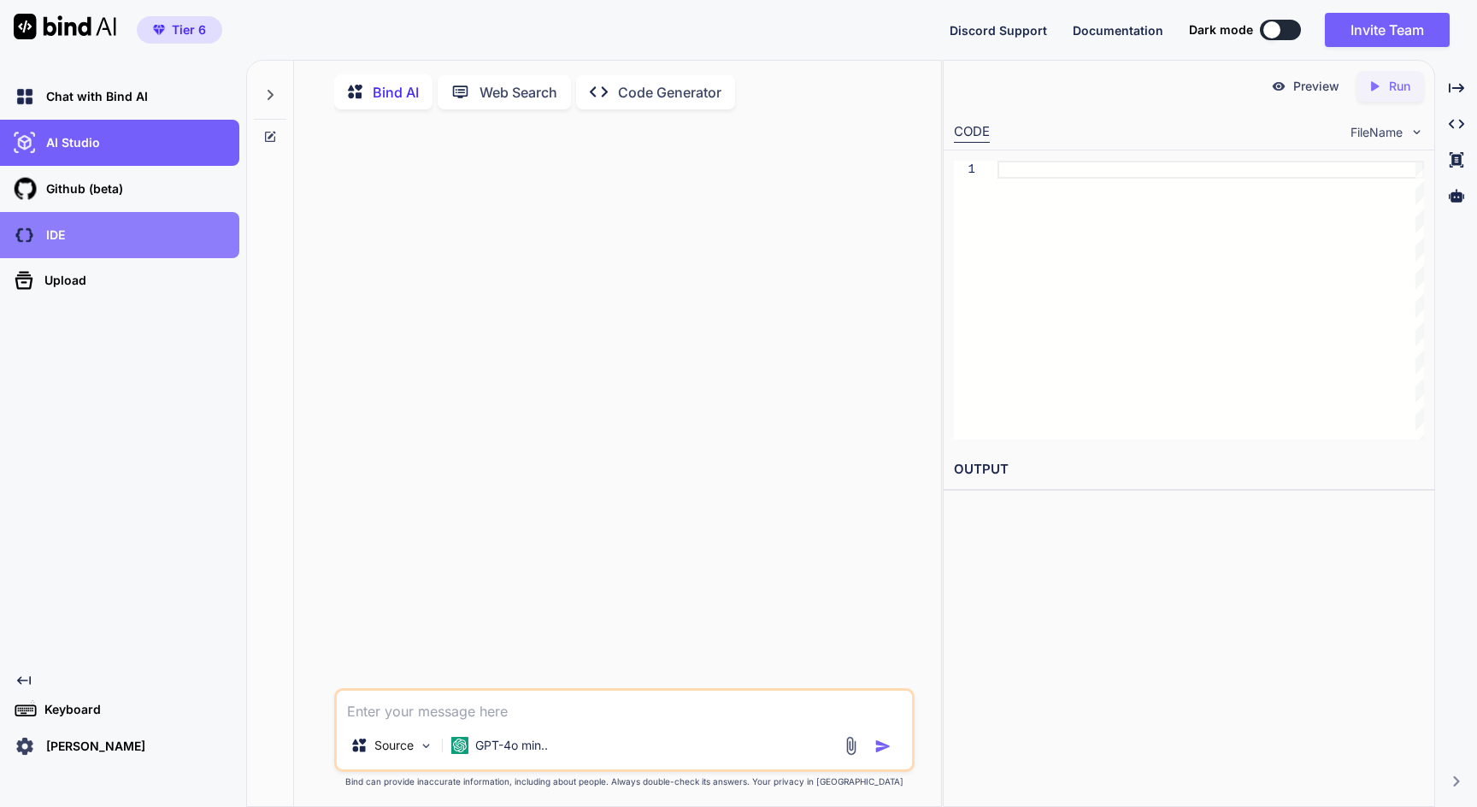
click at [110, 241] on div "IDE" at bounding box center [124, 235] width 229 height 29
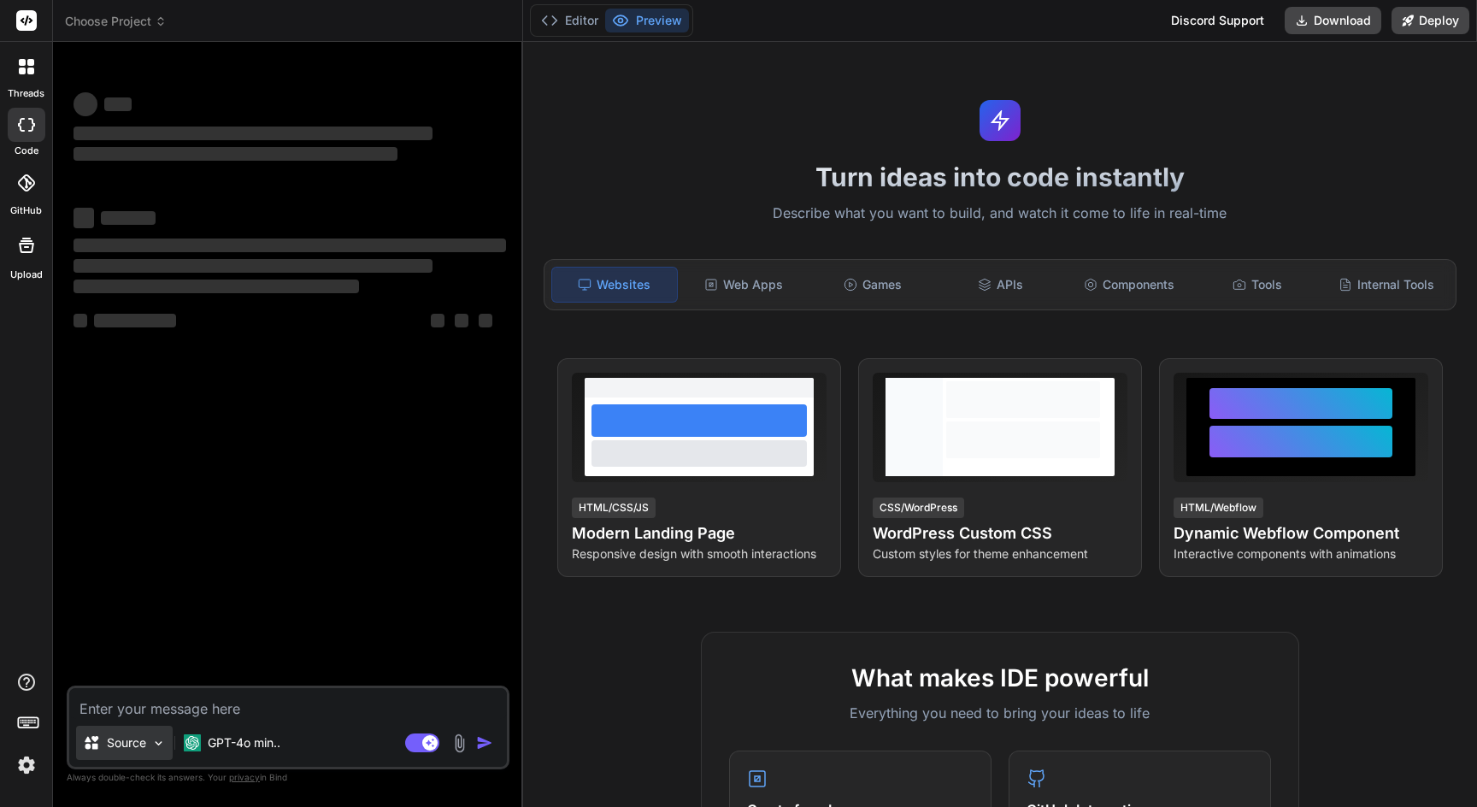
click at [161, 744] on img at bounding box center [158, 743] width 15 height 15
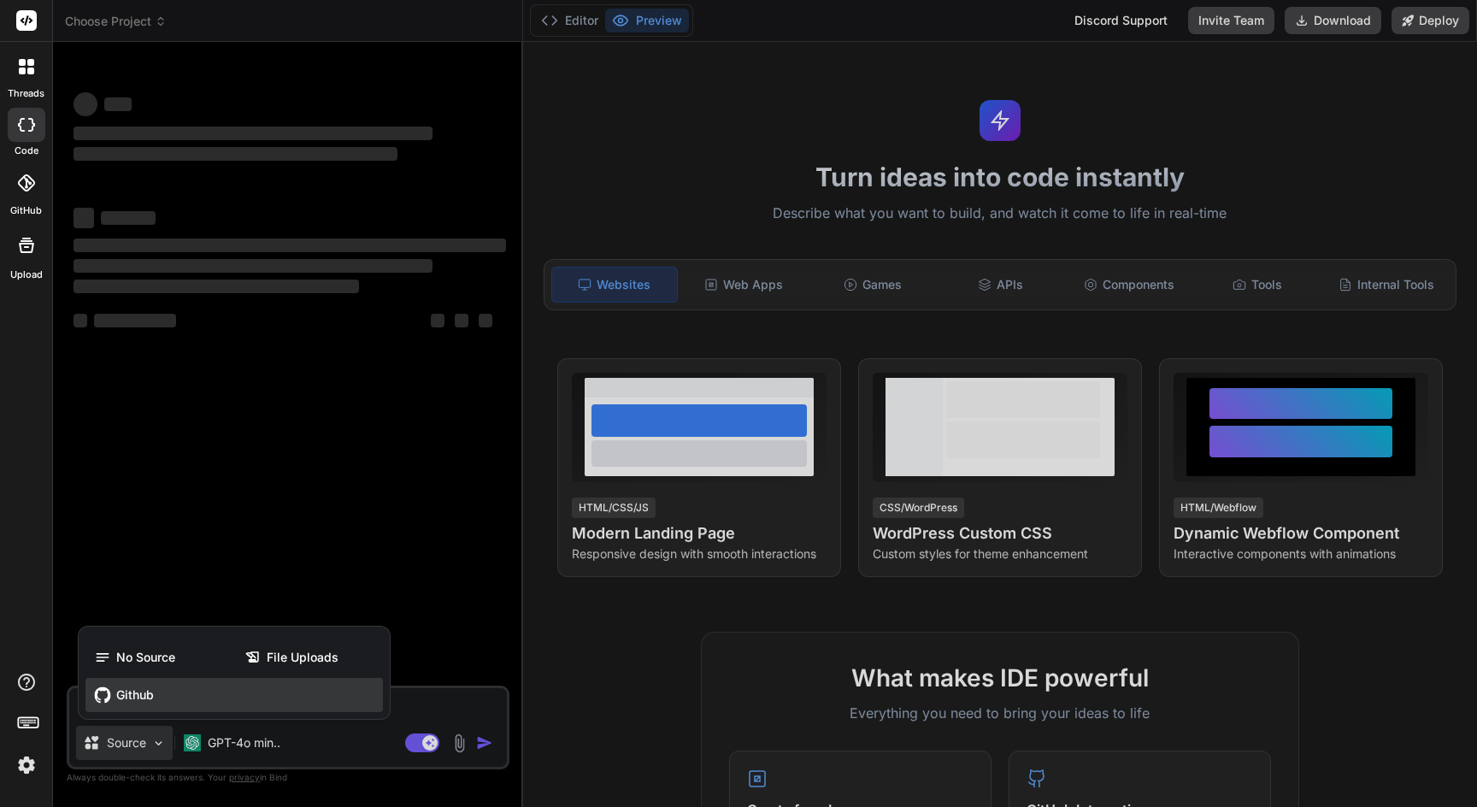
click at [150, 696] on span "Github" at bounding box center [135, 694] width 38 height 17
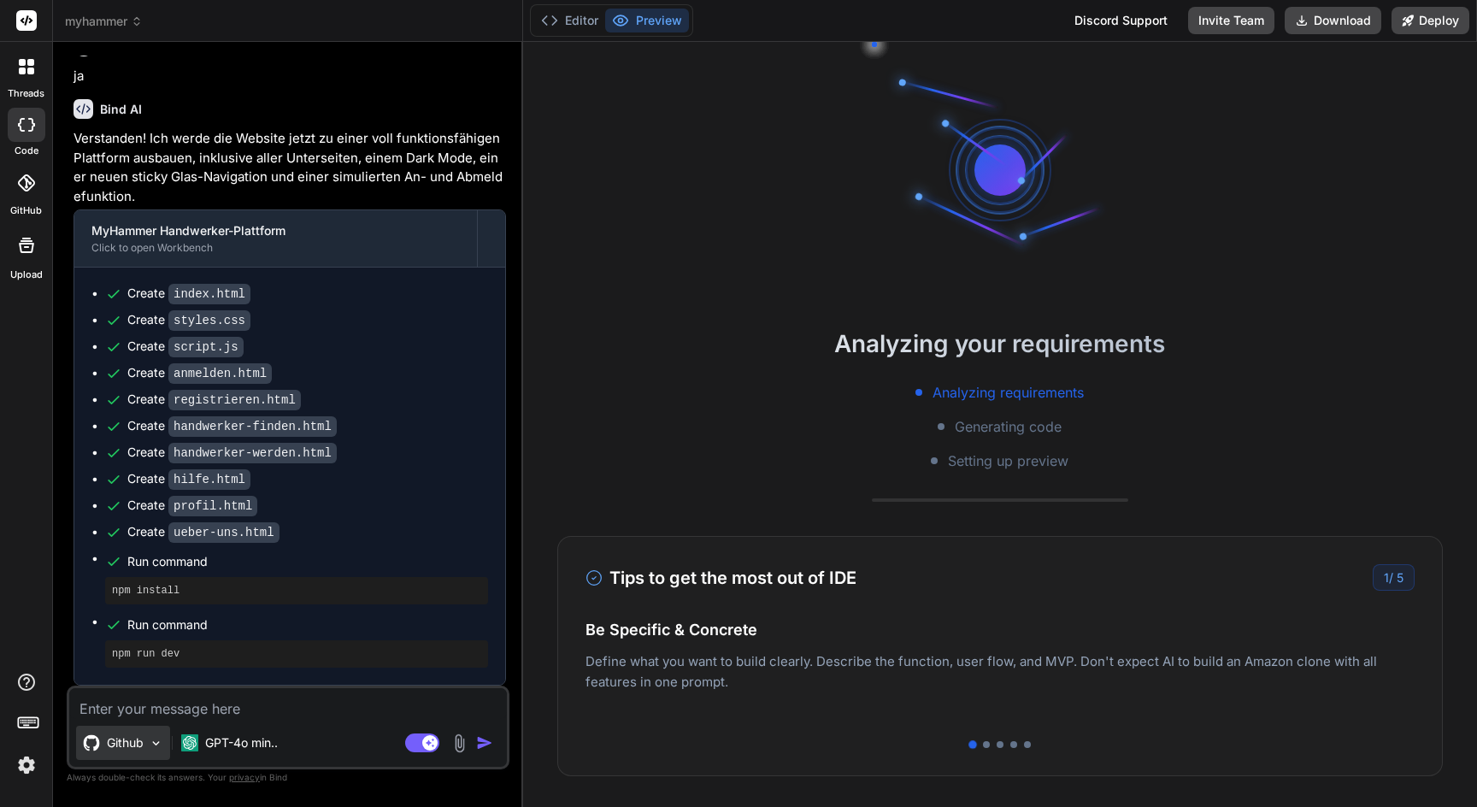
click at [142, 745] on p "Github" at bounding box center [125, 742] width 37 height 17
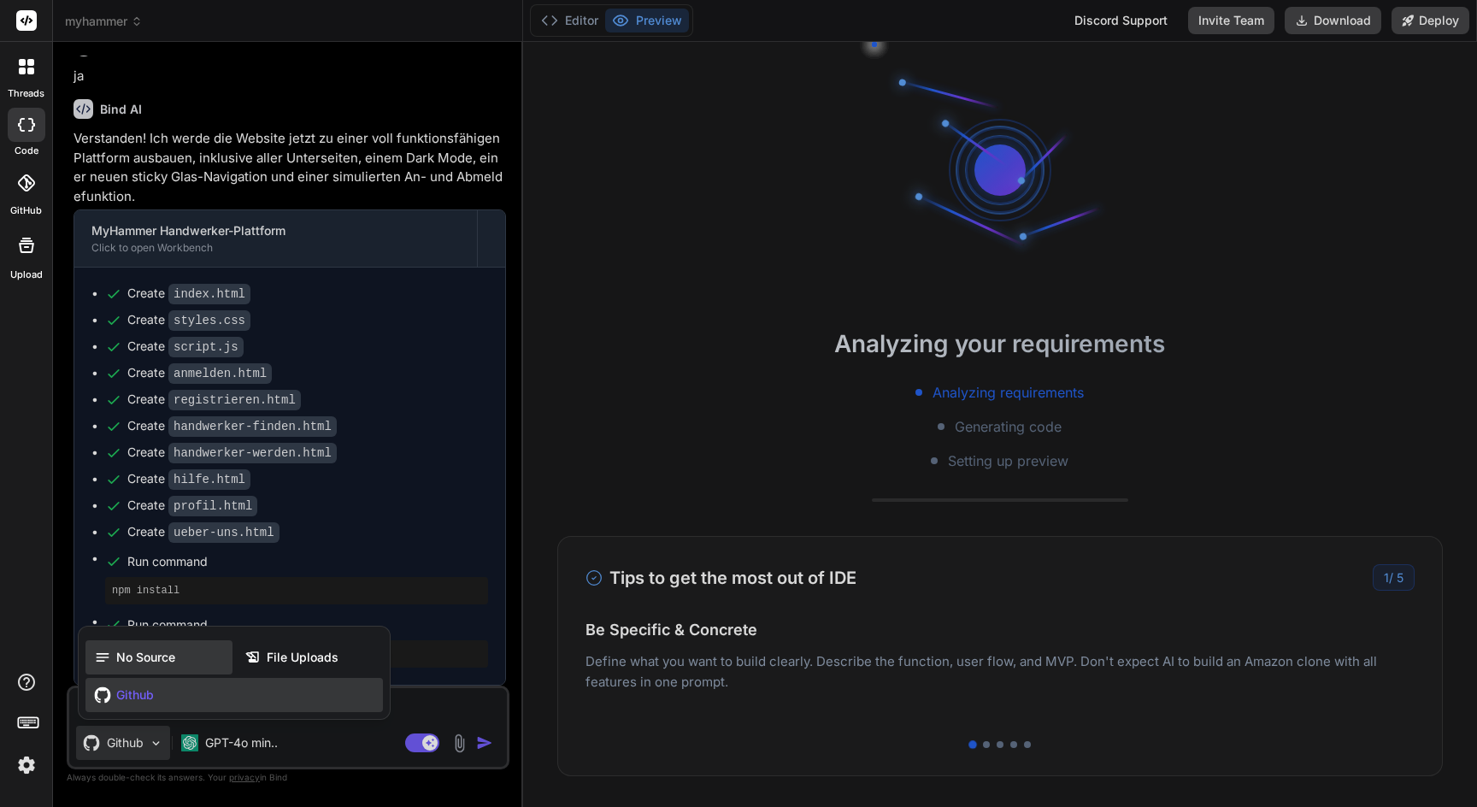
click at [128, 658] on span "No Source" at bounding box center [145, 657] width 59 height 17
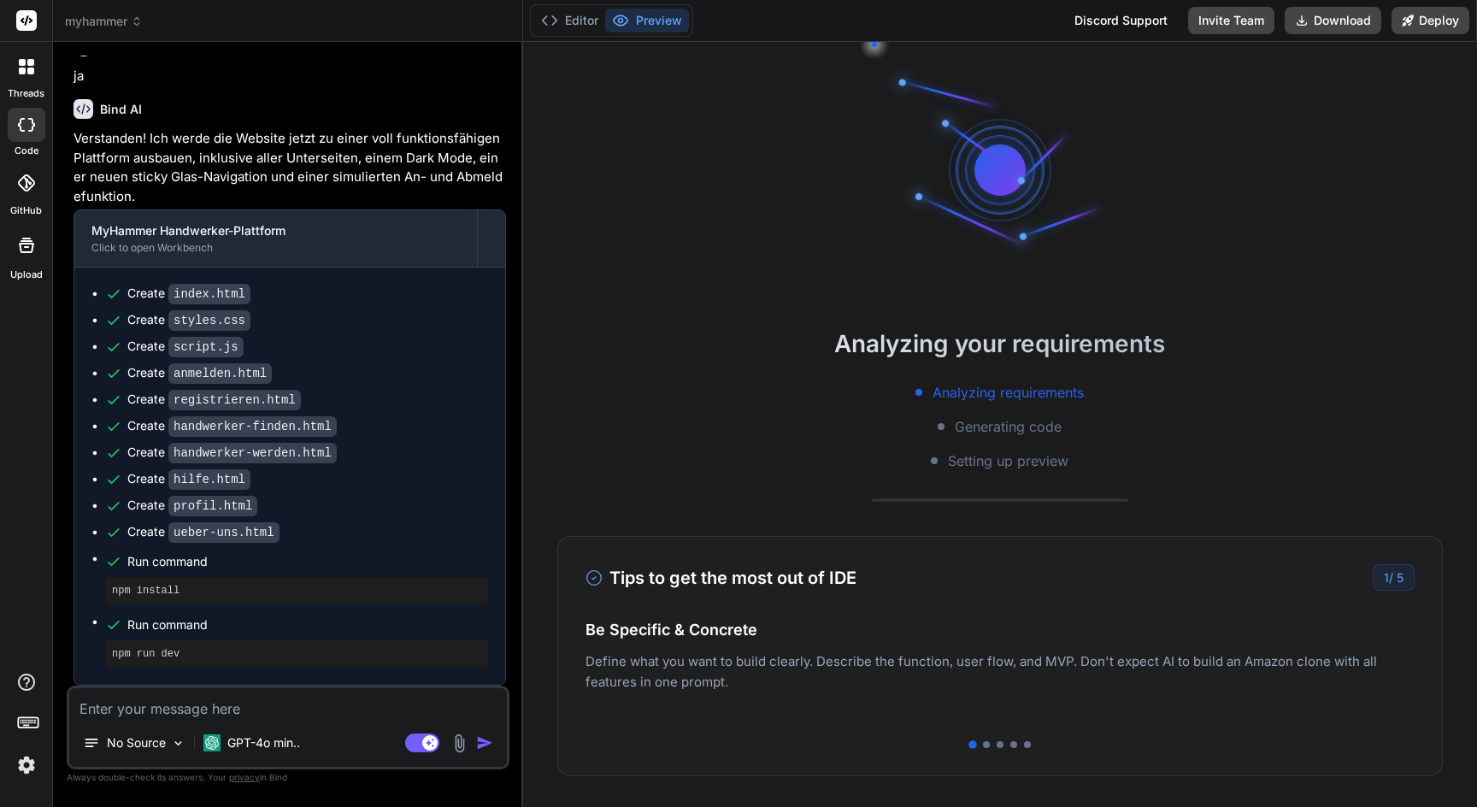
click at [32, 183] on icon at bounding box center [26, 182] width 17 height 17
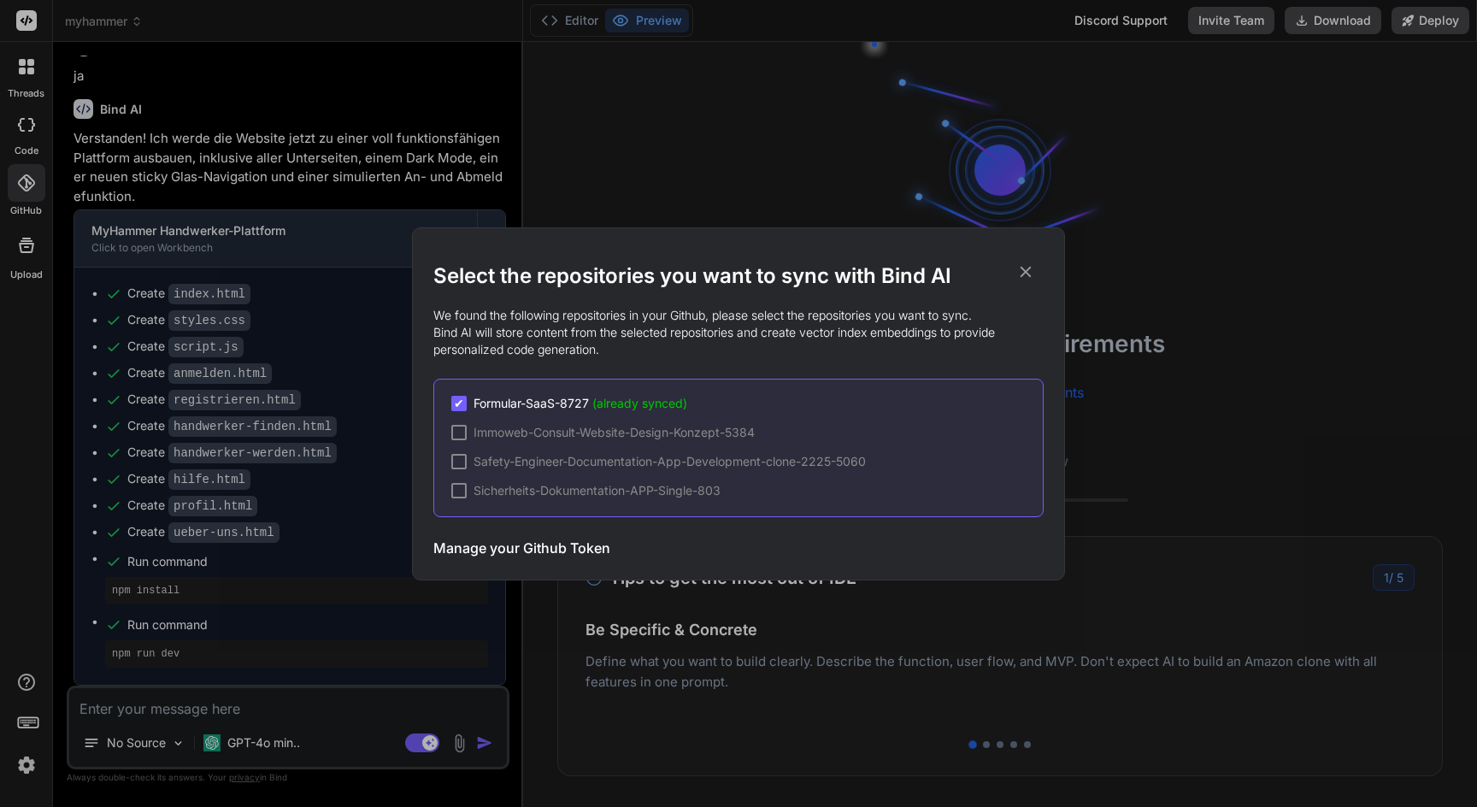
click at [577, 401] on span "Formular-SaaS-8727 (already synced)" at bounding box center [581, 403] width 214 height 17
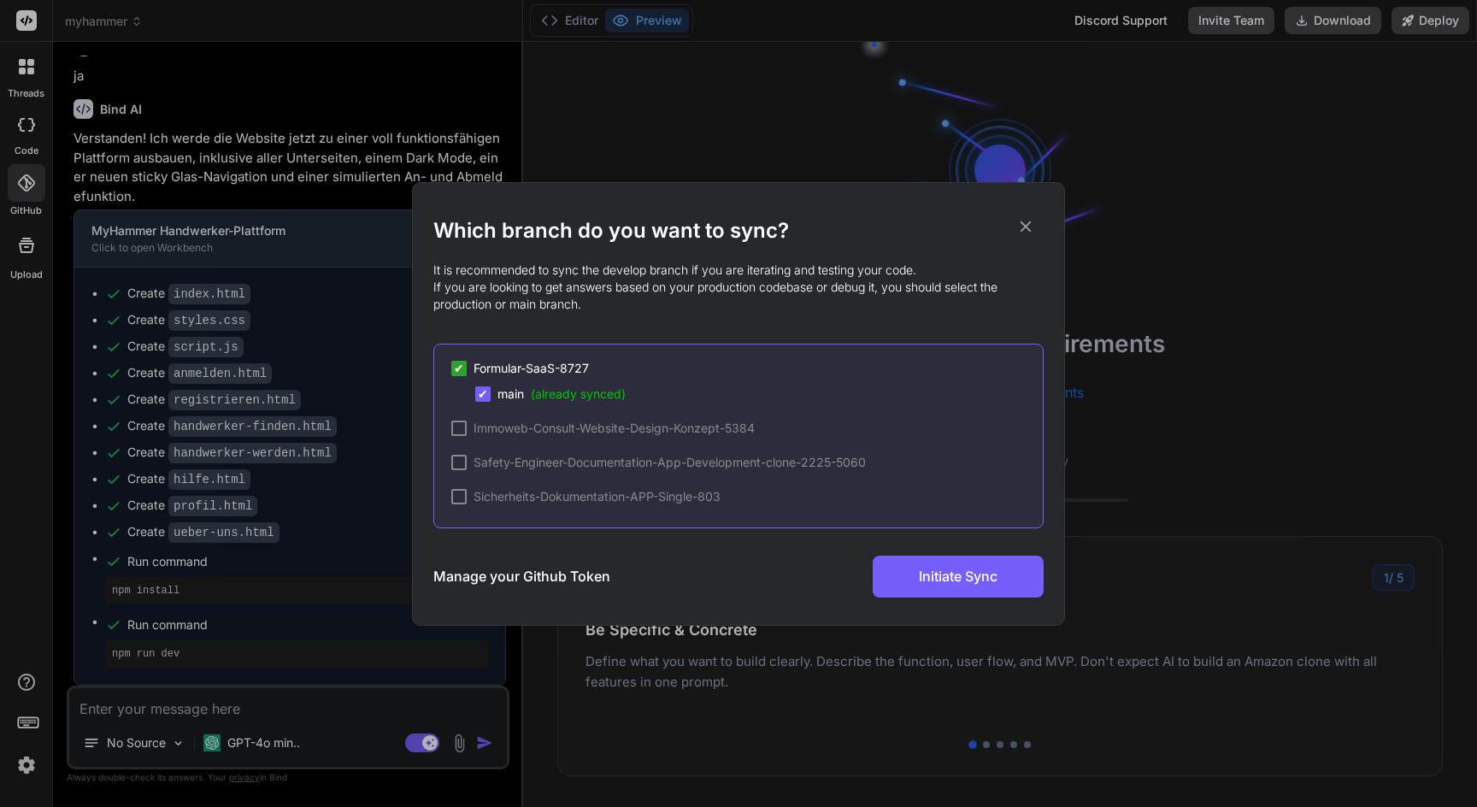
click at [1025, 224] on icon at bounding box center [1025, 226] width 19 height 19
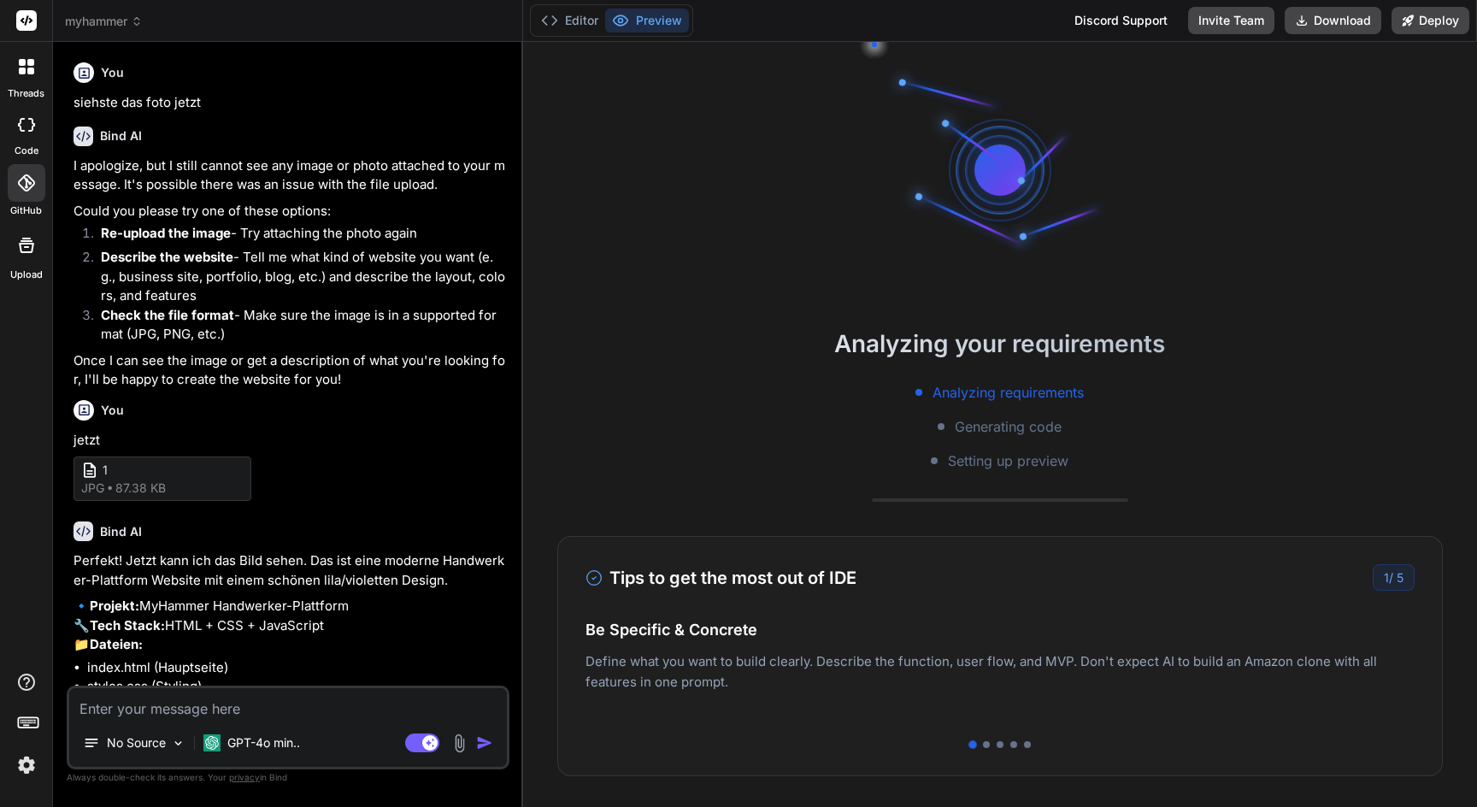
click at [127, 27] on span "myhammer" at bounding box center [104, 21] width 78 height 17
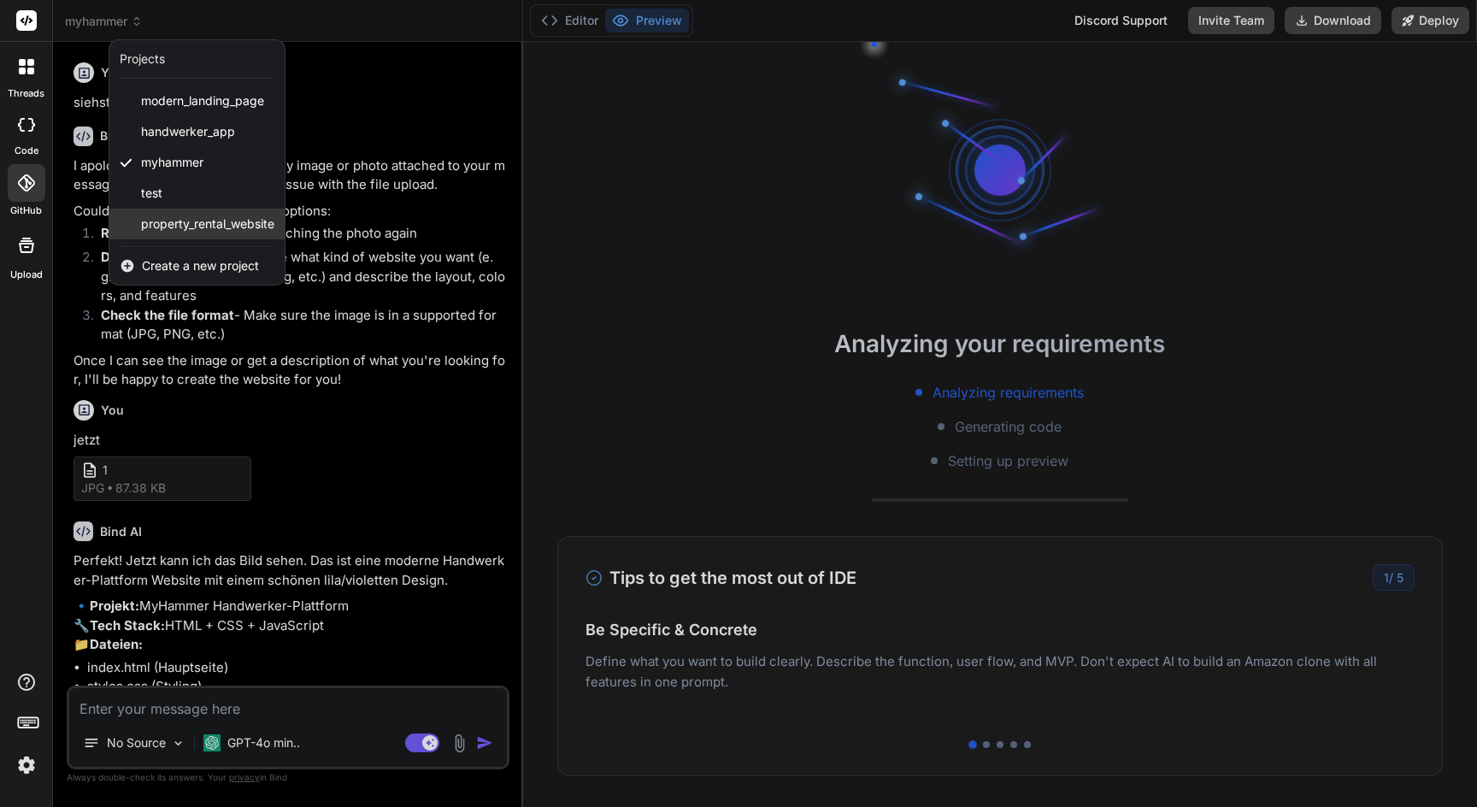
click at [182, 227] on span "property_rental_website" at bounding box center [207, 223] width 133 height 17
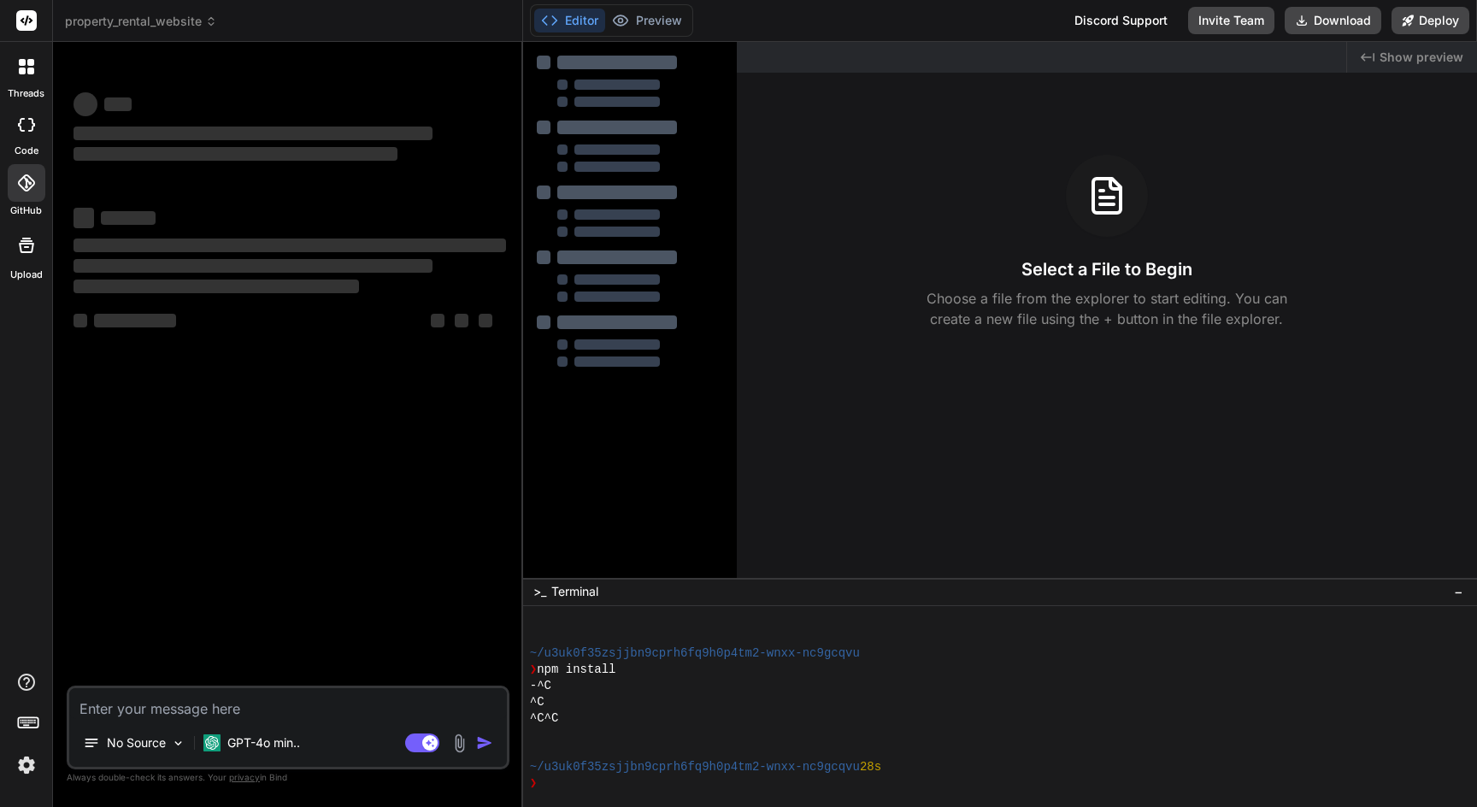
scroll to position [65, 0]
type textarea "x"
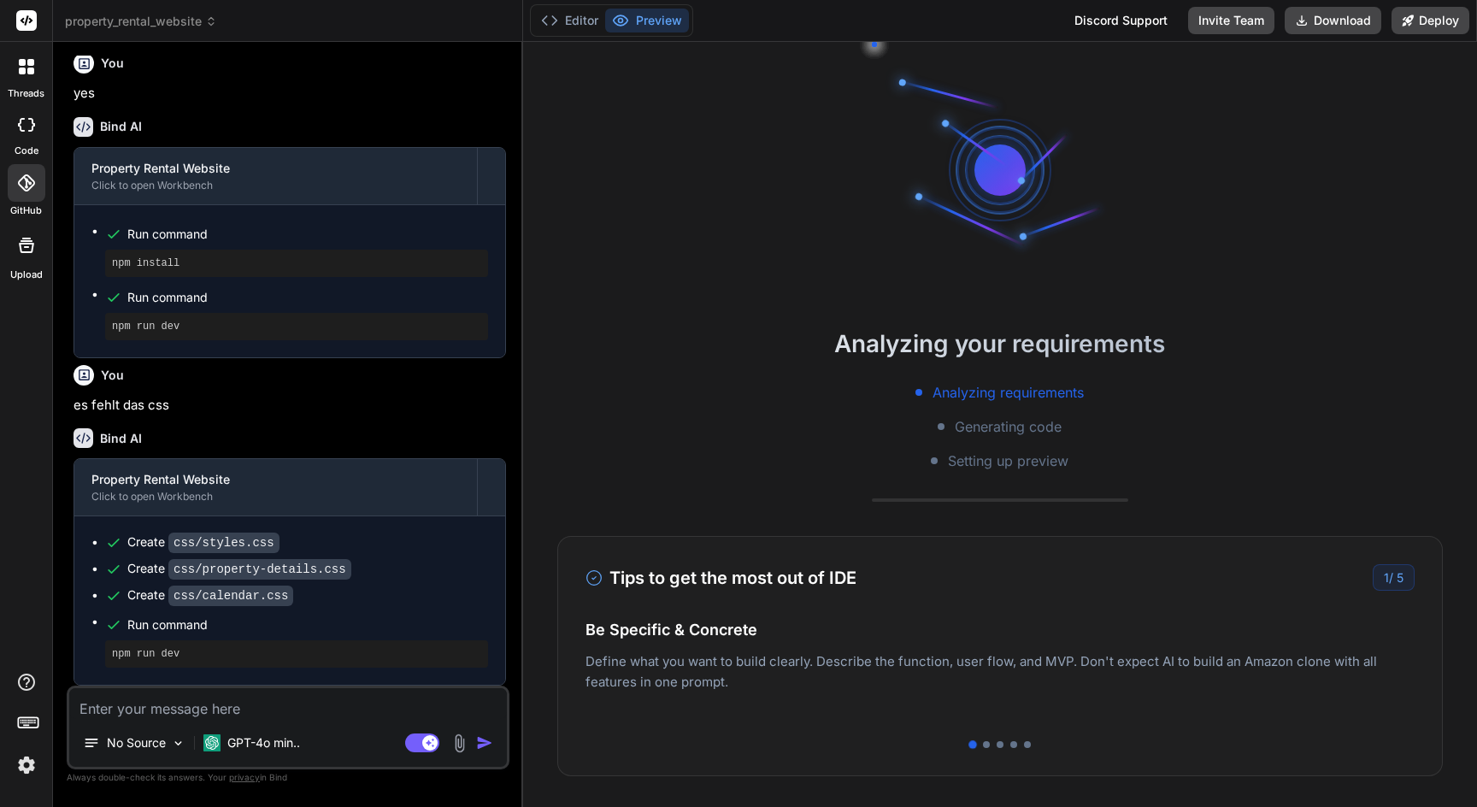
scroll to position [1402, 0]
